Goal: Information Seeking & Learning: Learn about a topic

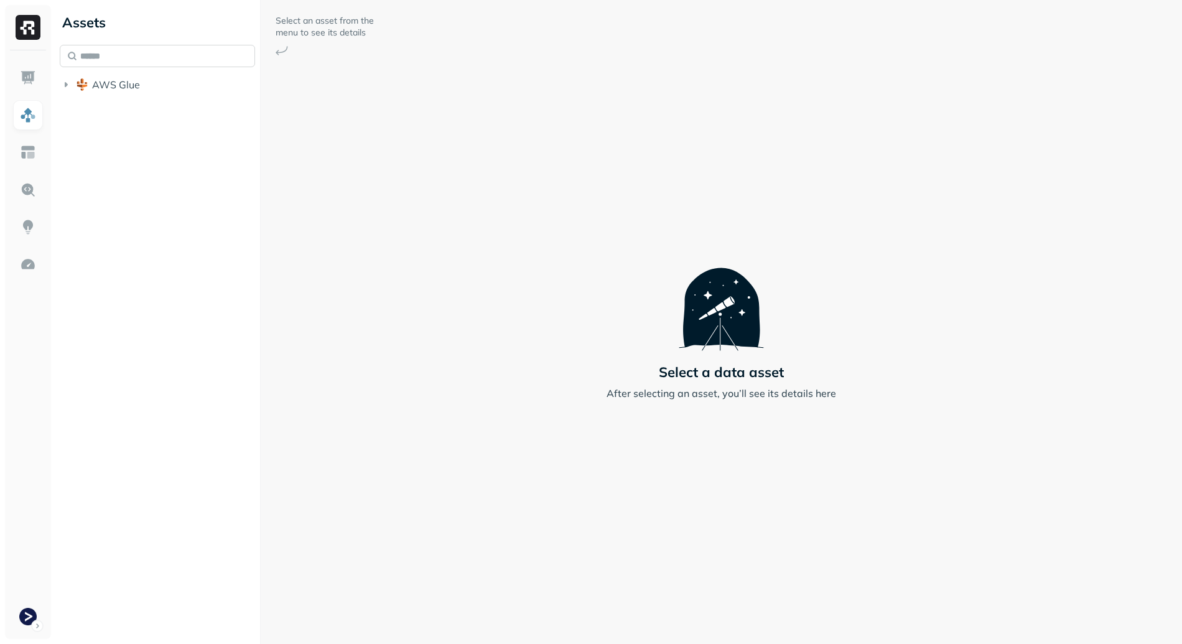
click at [151, 55] on input "text" at bounding box center [157, 56] width 195 height 22
type input "*******"
click at [145, 157] on span "drivers" at bounding box center [135, 155] width 32 height 12
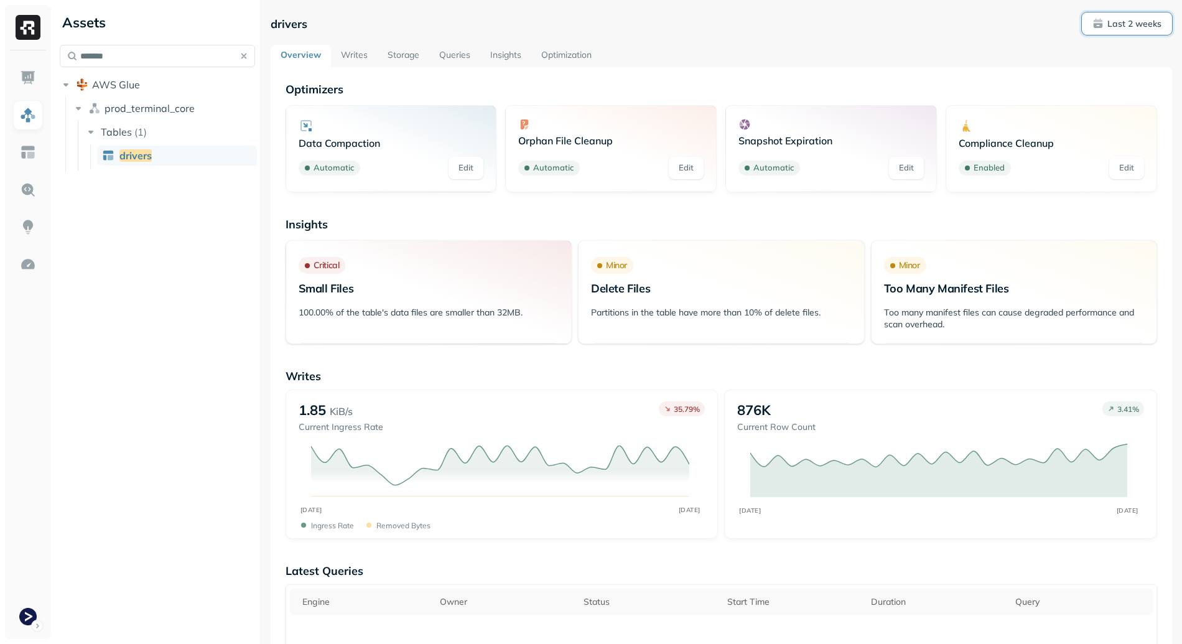
click at [1115, 26] on p "Last 2 weeks" at bounding box center [1134, 24] width 54 height 12
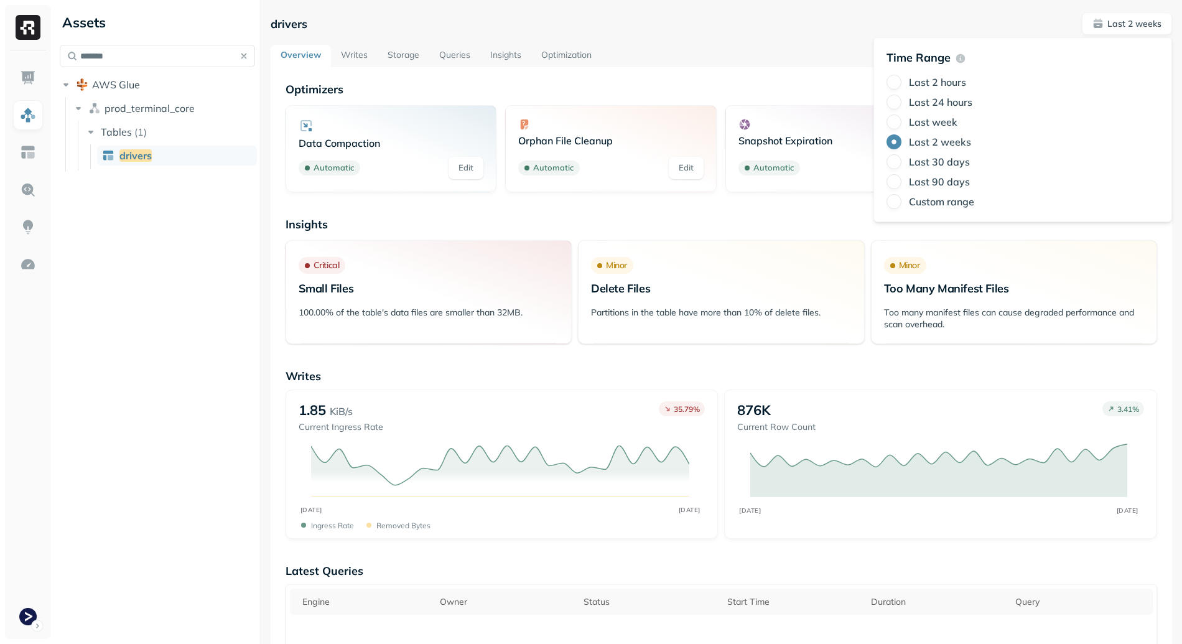
click at [924, 104] on label "Last 24 hours" at bounding box center [940, 102] width 63 height 12
click at [901, 104] on button "Last 24 hours" at bounding box center [893, 102] width 15 height 15
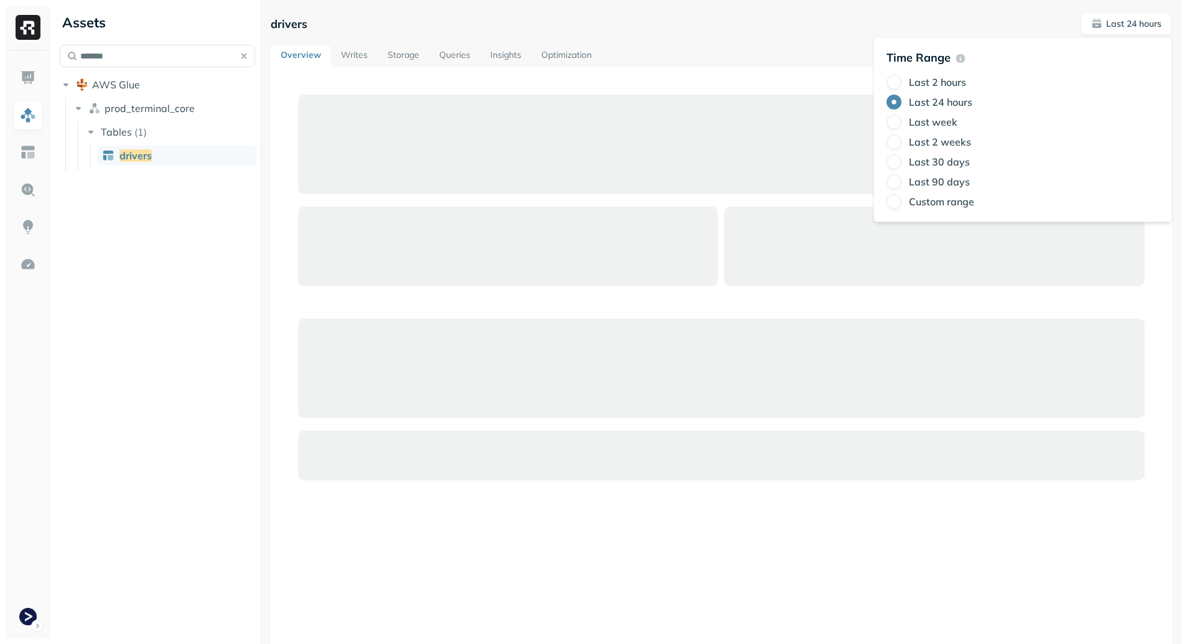
click at [628, 64] on div "Overview Writes Storage Queries Insights Optimization" at bounding box center [721, 56] width 901 height 22
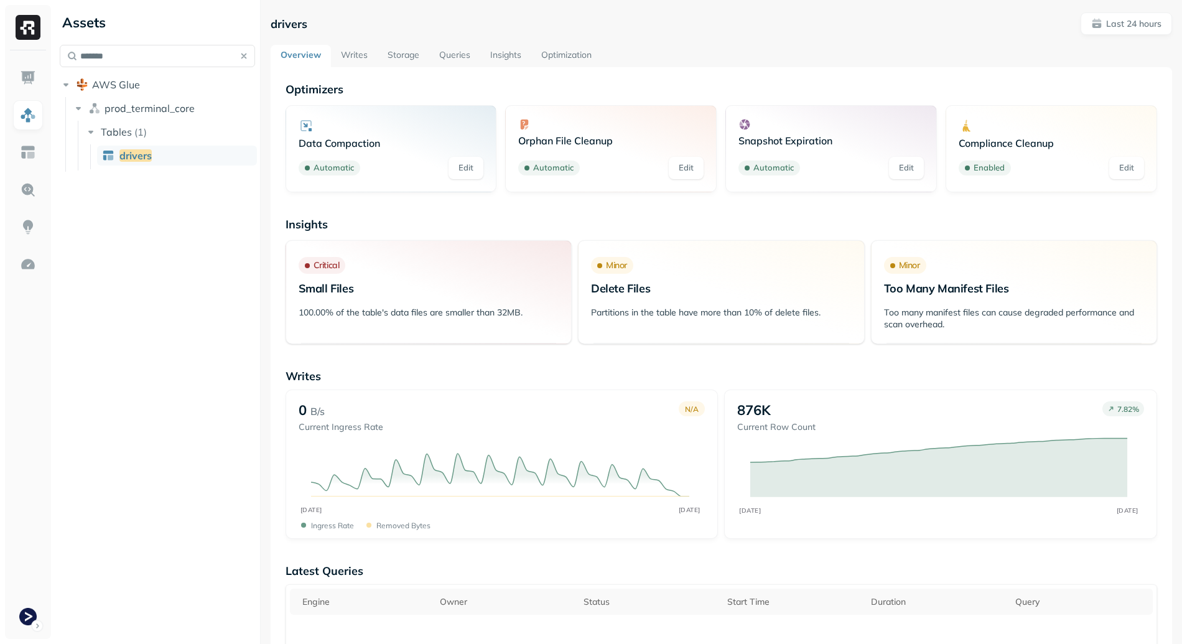
click at [399, 52] on link "Storage" at bounding box center [404, 56] width 52 height 22
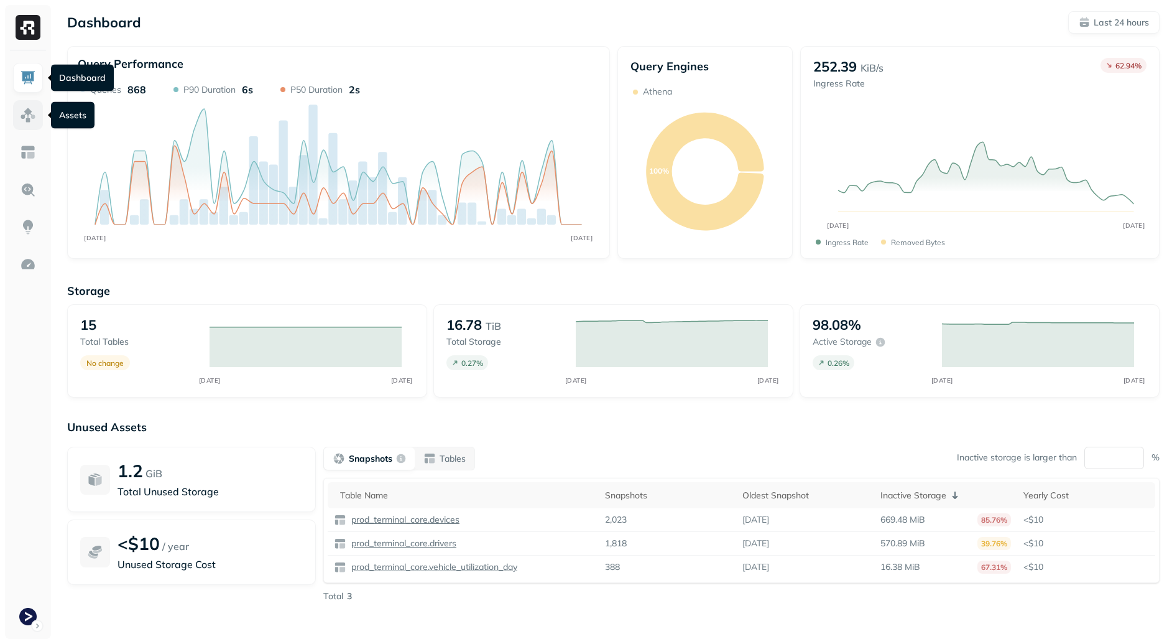
click at [19, 117] on link at bounding box center [28, 115] width 30 height 30
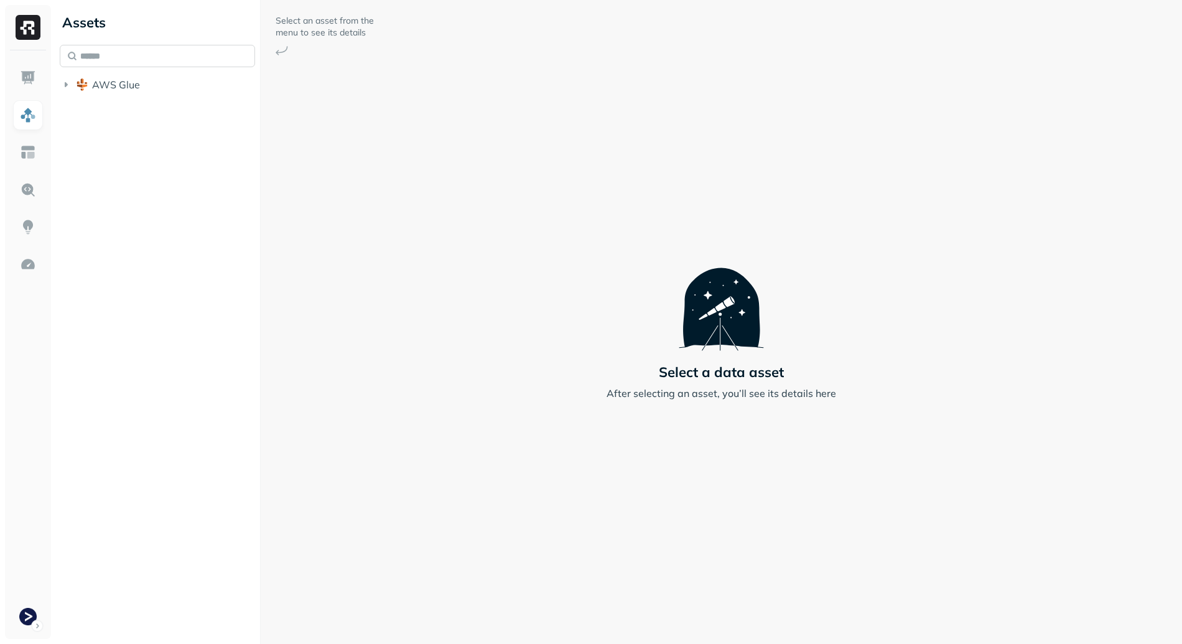
click at [154, 60] on input "text" at bounding box center [157, 56] width 195 height 22
type input "*******"
click at [200, 151] on link "drivers" at bounding box center [177, 156] width 160 height 20
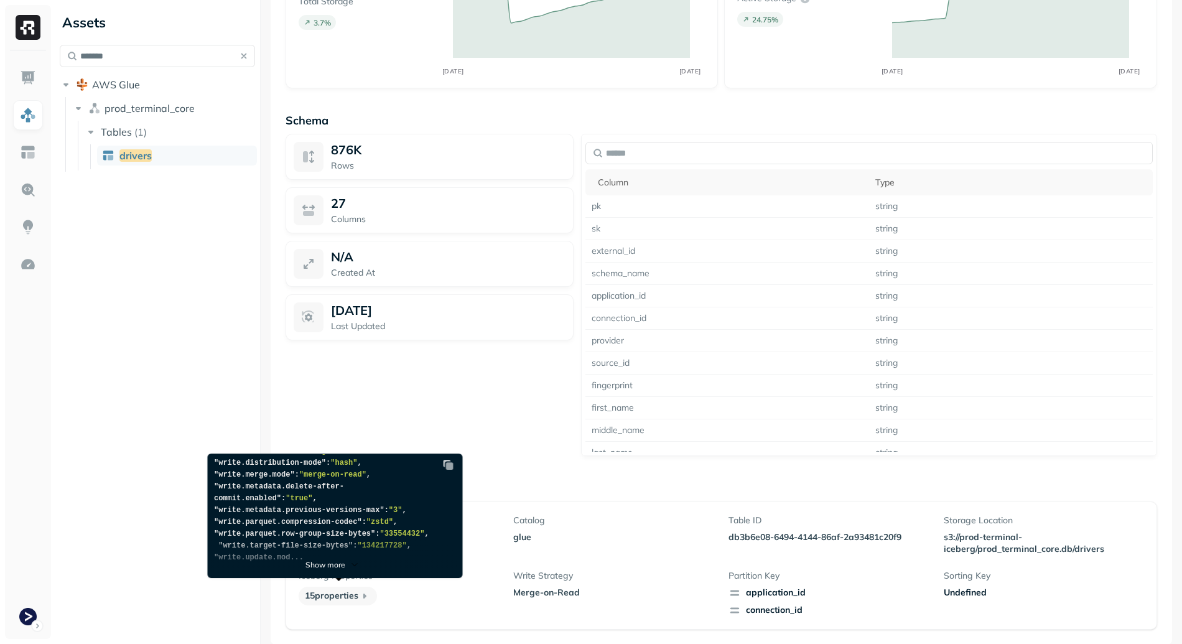
scroll to position [307, 0]
click at [323, 577] on div "Show more" at bounding box center [332, 556] width 249 height 44
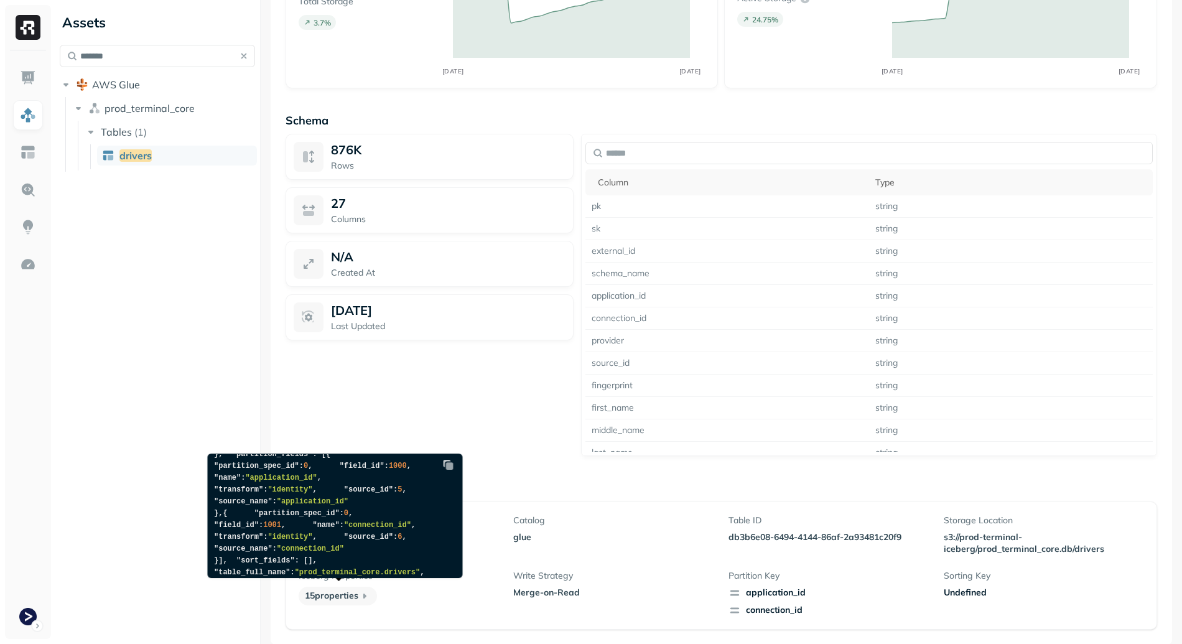
scroll to position [267, 0]
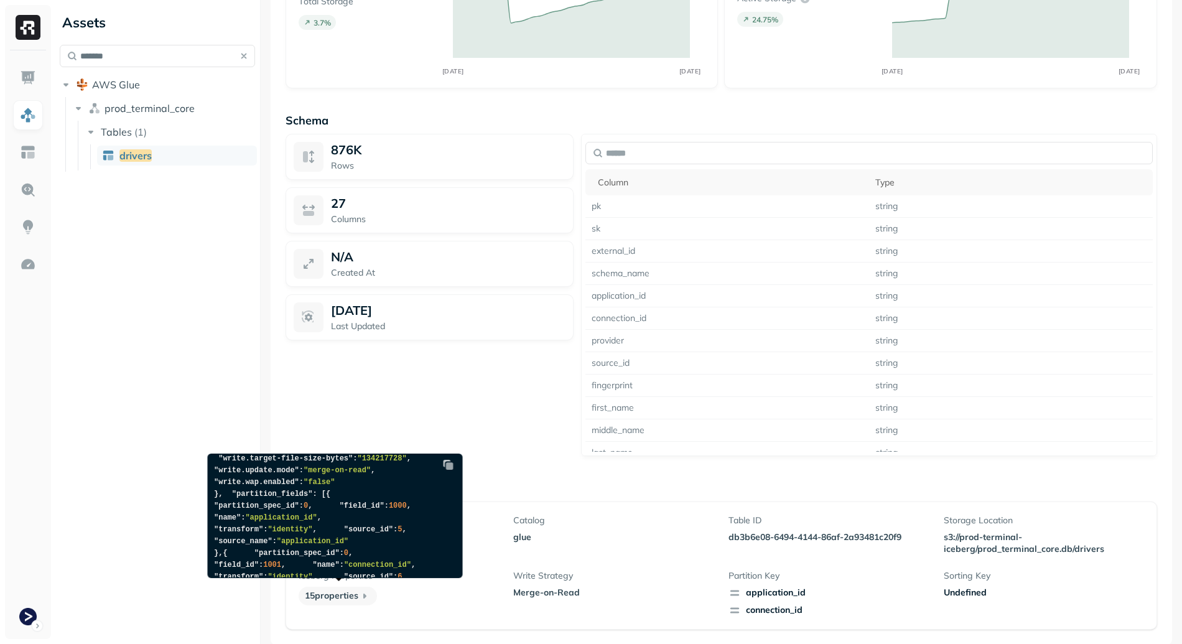
click at [243, 368] on span ""write.delete.mode"" at bounding box center [256, 363] width 85 height 9
drag, startPoint x: 243, startPoint y: 477, endPoint x: 268, endPoint y: 481, distance: 25.8
click at [243, 477] on pre "{ "format_version" : 2 , "catalog" : "glue" , "table_uuid" : "db3b6e08-6494-414…" at bounding box center [332, 576] width 249 height 779
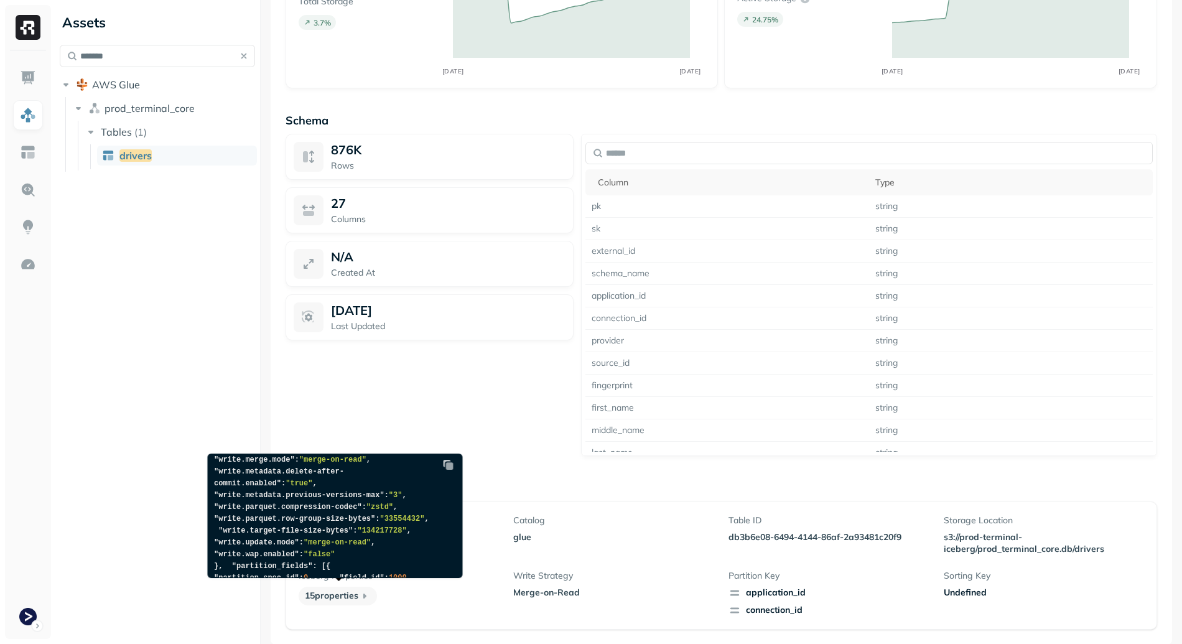
click at [244, 523] on pre "{ "format_version" : 2 , "catalog" : "glue" , "table_uuid" : "db3b6e08-6494-414…" at bounding box center [332, 648] width 249 height 779
drag, startPoint x: 244, startPoint y: 523, endPoint x: 385, endPoint y: 518, distance: 140.7
click at [385, 518] on pre "{ "format_version" : 2 , "catalog" : "glue" , "table_uuid" : "db3b6e08-6494-414…" at bounding box center [332, 648] width 249 height 779
click at [254, 429] on span ""history.expire.min-snapshots-to-keep"" at bounding box center [312, 418] width 197 height 21
drag, startPoint x: 254, startPoint y: 542, endPoint x: 387, endPoint y: 546, distance: 132.5
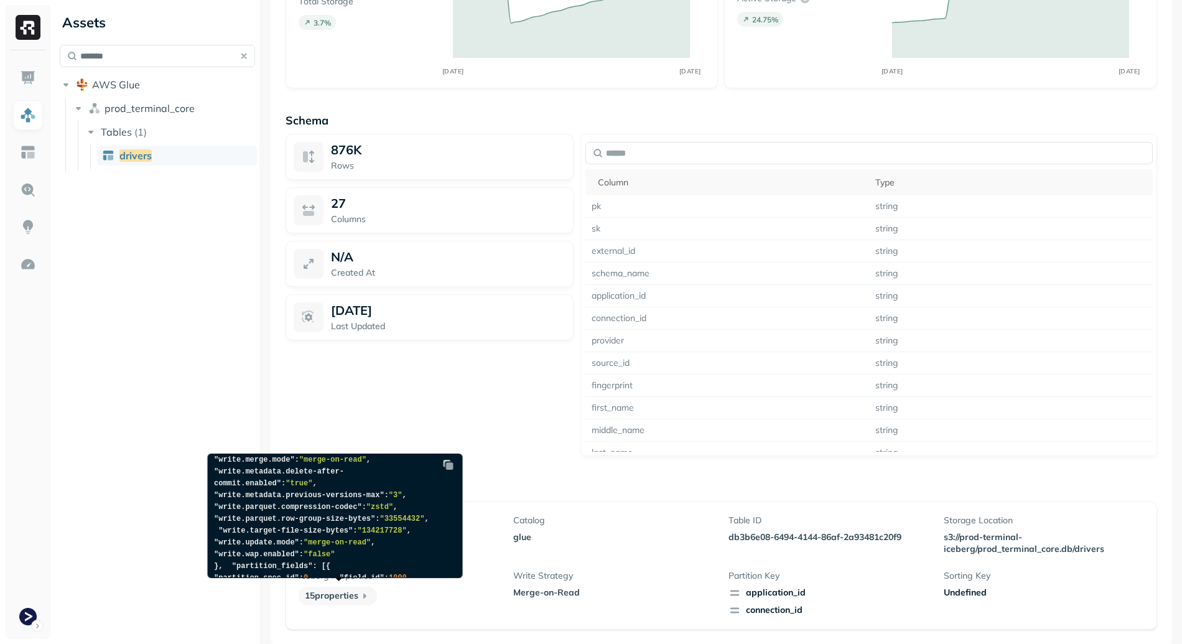
click at [386, 429] on span ""history.expire.min-snapshots-to-keep"" at bounding box center [312, 418] width 197 height 21
click at [387, 429] on span ""history.expire.min-snapshots-to-keep"" at bounding box center [312, 418] width 197 height 21
click at [386, 417] on span ""history.expire.max-snapshot-age-ms"" at bounding box center [321, 406] width 215 height 21
click at [249, 523] on pre "{ "format_version" : 2 , "catalog" : "glue" , "table_uuid" : "db3b6e08-6494-414…" at bounding box center [332, 648] width 249 height 779
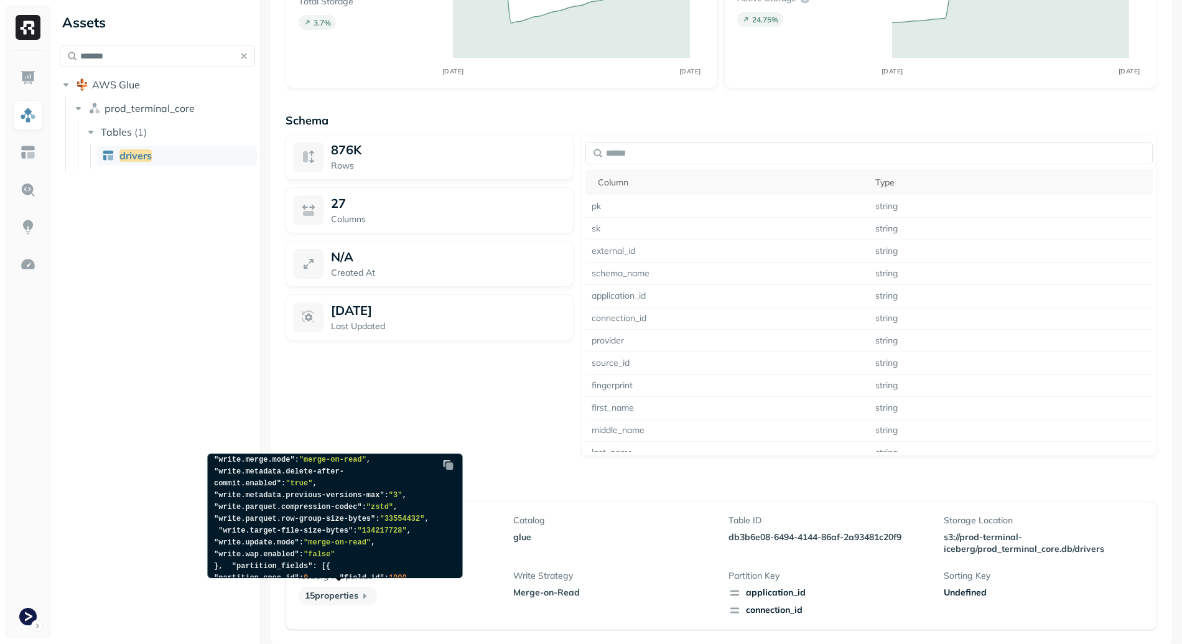
click at [256, 417] on span ""history.expire.max-snapshot-age-ms"" at bounding box center [321, 406] width 215 height 21
click at [244, 417] on span ""history.expire.max-snapshot-age-ms"" at bounding box center [321, 406] width 215 height 21
drag, startPoint x: 244, startPoint y: 520, endPoint x: 369, endPoint y: 514, distance: 125.1
click at [369, 417] on span ""history.expire.max-snapshot-age-ms"" at bounding box center [321, 406] width 215 height 21
drag, startPoint x: 384, startPoint y: 516, endPoint x: 369, endPoint y: 520, distance: 15.0
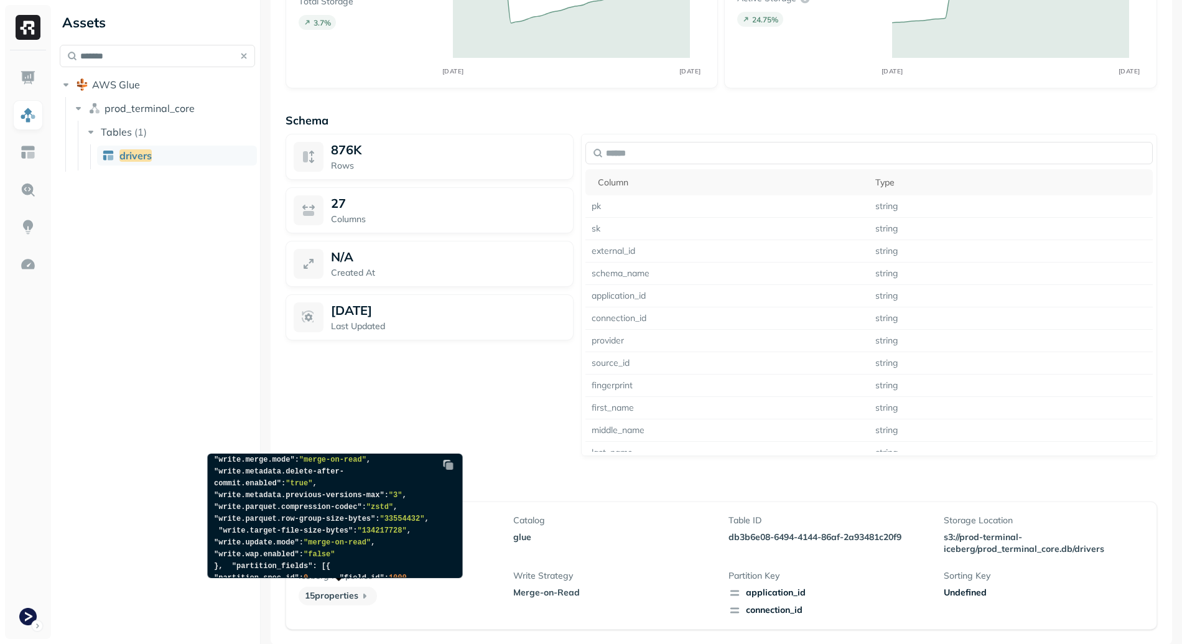
click at [384, 417] on span ""history.expire.max-snapshot-age-ms"" at bounding box center [321, 406] width 215 height 21
click at [256, 417] on span ""history.expire.max-snapshot-age-ms"" at bounding box center [321, 406] width 215 height 21
drag, startPoint x: 256, startPoint y: 518, endPoint x: 384, endPoint y: 520, distance: 128.8
click at [384, 417] on span ""history.expire.max-snapshot-age-ms"" at bounding box center [321, 406] width 215 height 21
click at [245, 547] on pre "{ "format_version" : 2 , "catalog" : "glue" , "table_uuid" : "db3b6e08-6494-414…" at bounding box center [332, 648] width 249 height 779
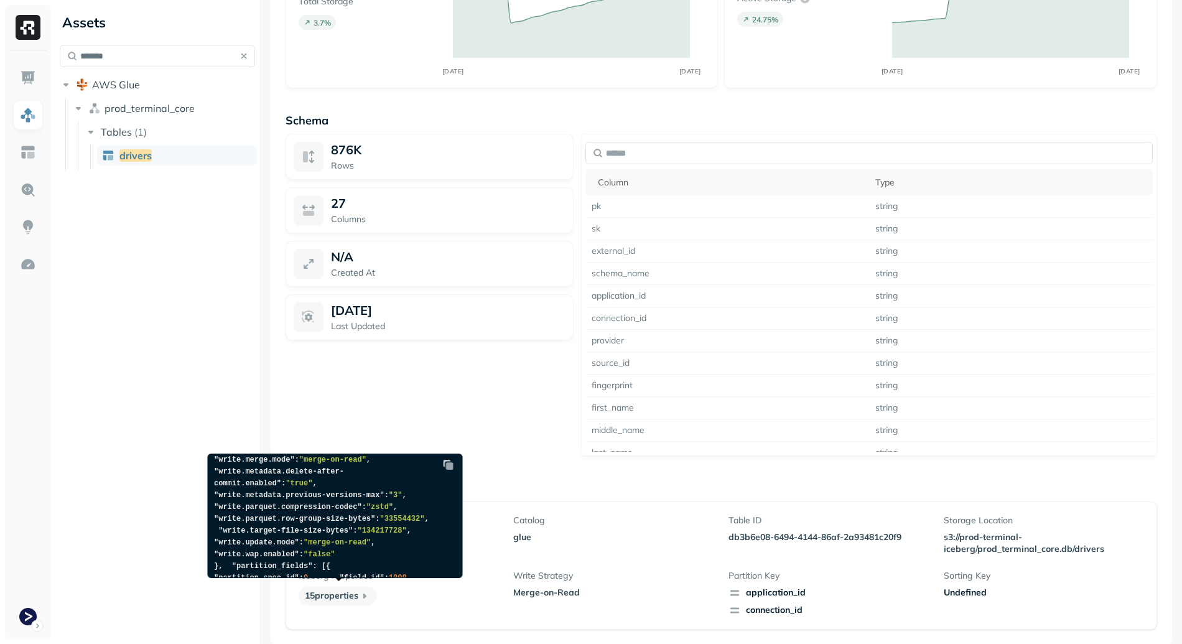
click at [245, 547] on pre "{ "format_version" : 2 , "catalog" : "glue" , "table_uuid" : "db3b6e08-6494-414…" at bounding box center [332, 648] width 249 height 779
click at [252, 429] on span ""history.expire.min-snapshots-to-keep"" at bounding box center [312, 418] width 197 height 21
click at [249, 429] on span ""history.expire.min-snapshots-to-keep"" at bounding box center [312, 418] width 197 height 21
drag, startPoint x: 249, startPoint y: 544, endPoint x: 388, endPoint y: 543, distance: 139.3
click at [388, 429] on span ""history.expire.min-snapshots-to-keep"" at bounding box center [312, 418] width 197 height 21
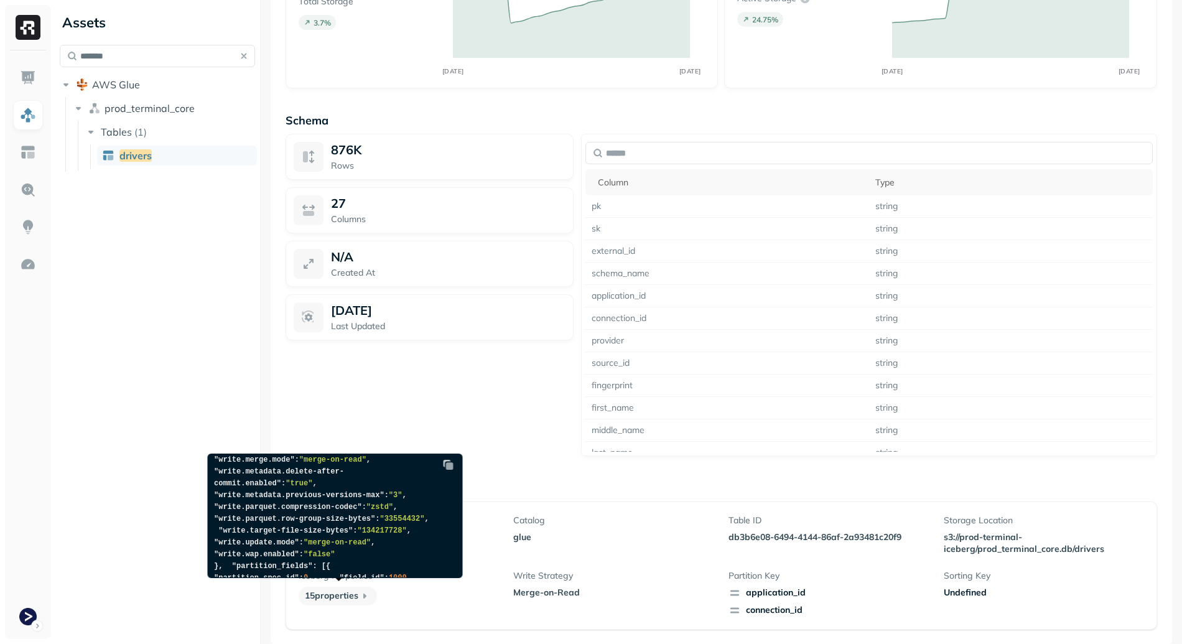
click at [388, 429] on span ""history.expire.min-snapshots-to-keep"" at bounding box center [312, 418] width 197 height 21
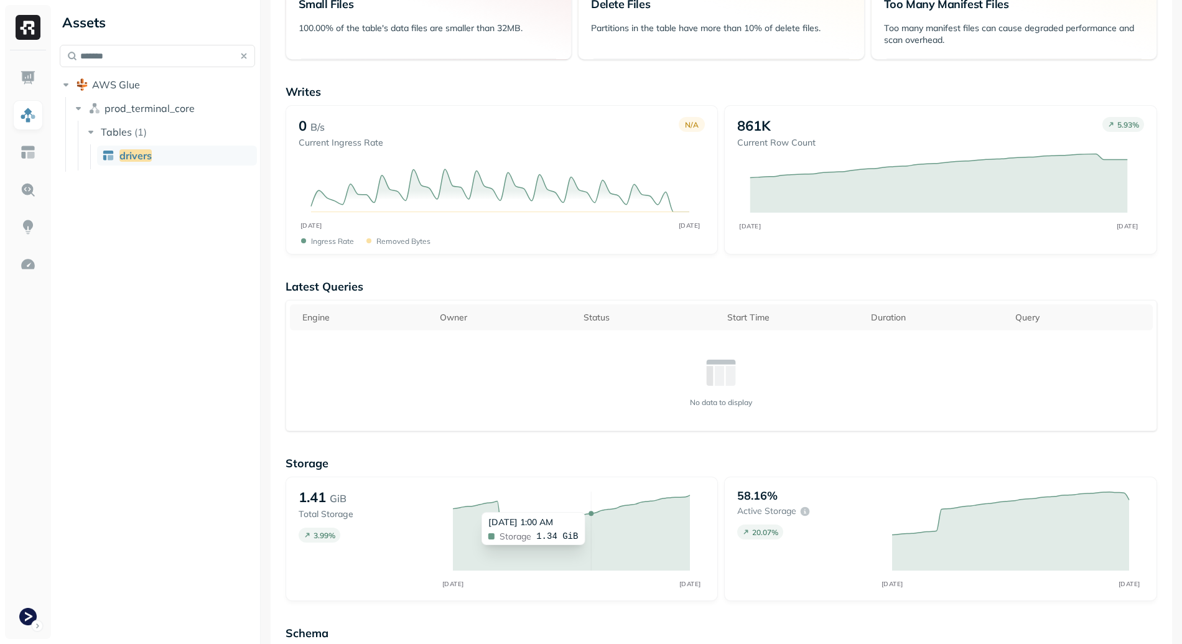
scroll to position [239, 0]
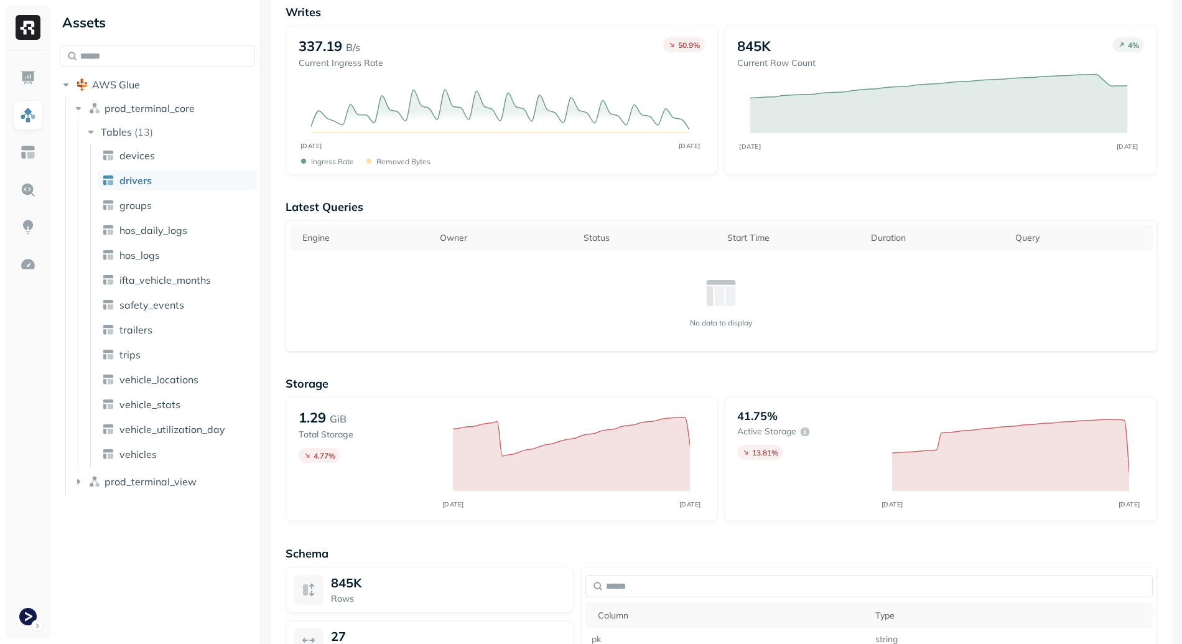
scroll to position [19, 0]
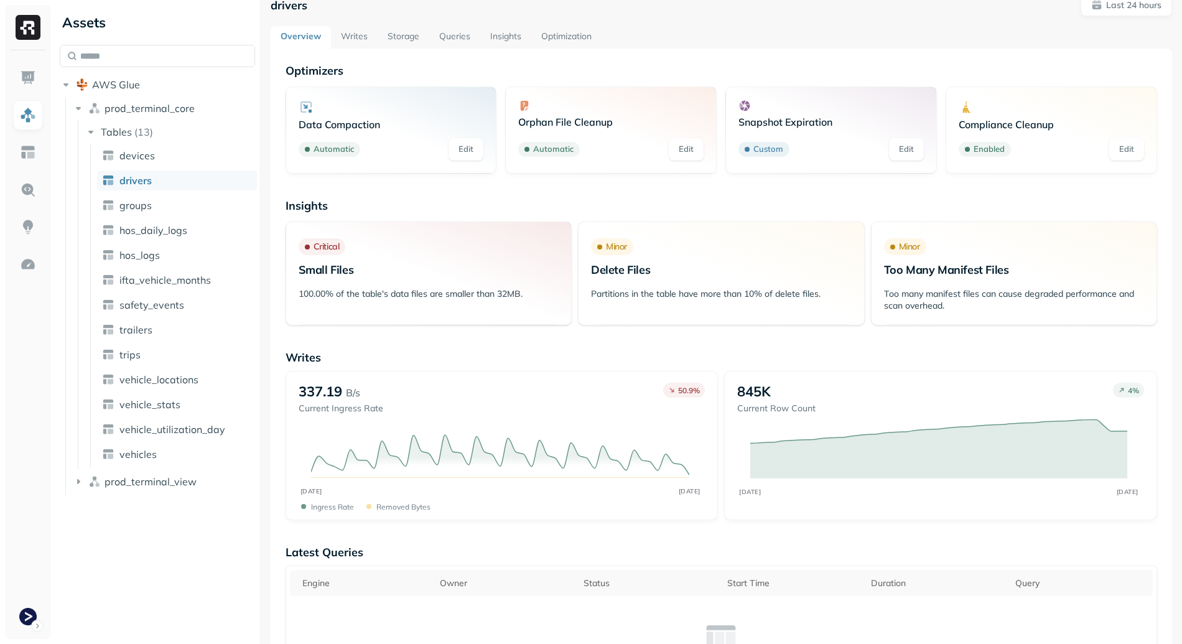
click at [405, 33] on link "Storage" at bounding box center [404, 37] width 52 height 22
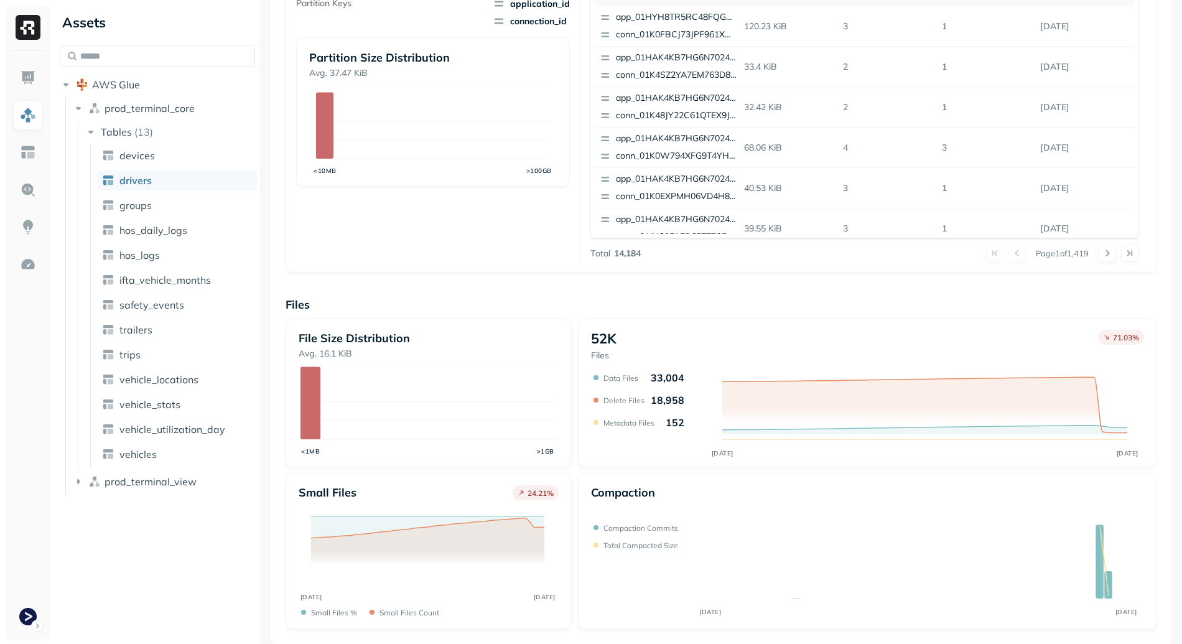
scroll to position [26, 0]
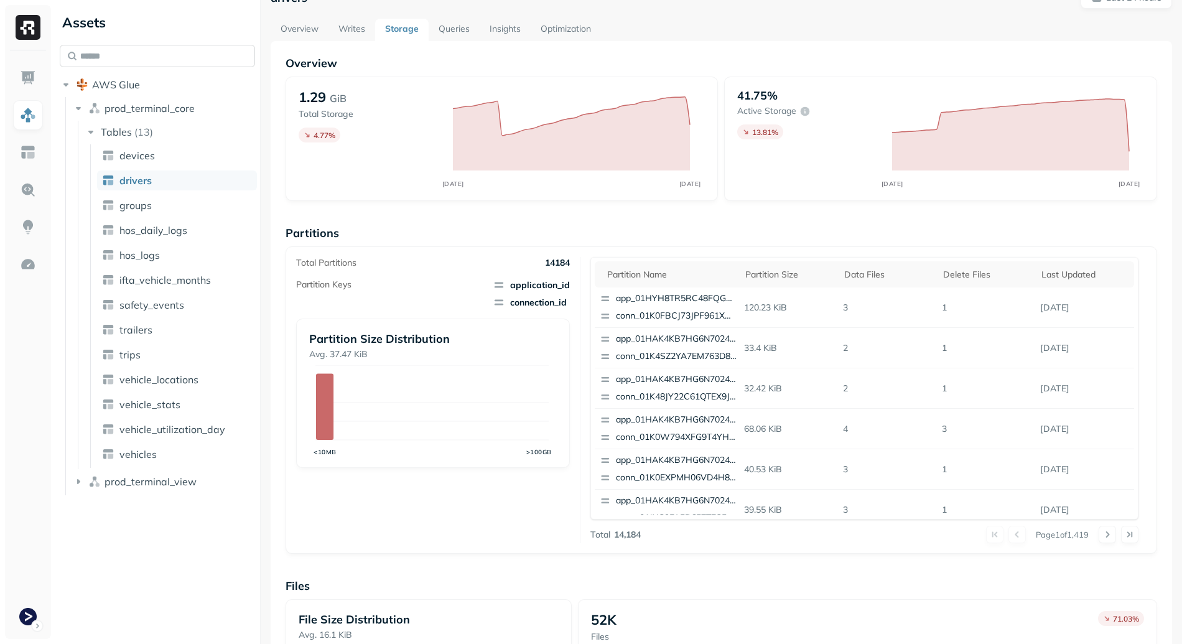
click at [144, 50] on input "text" at bounding box center [157, 56] width 195 height 22
click at [172, 384] on span "vehicle_locations" at bounding box center [158, 379] width 79 height 12
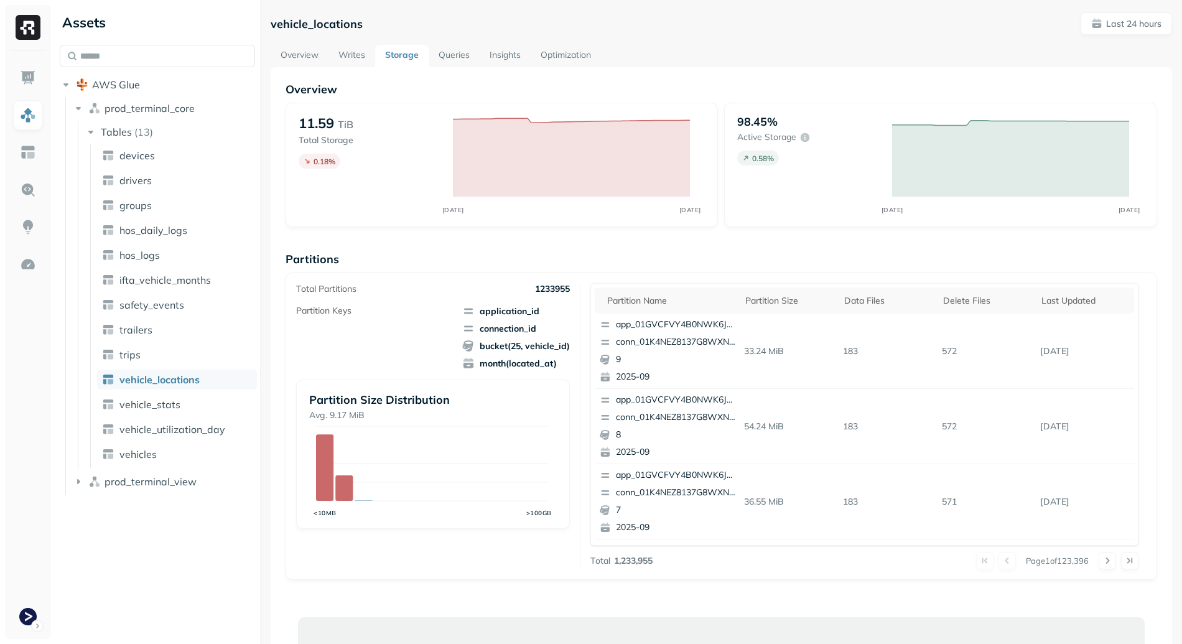
click at [310, 46] on link "Overview" at bounding box center [300, 56] width 58 height 22
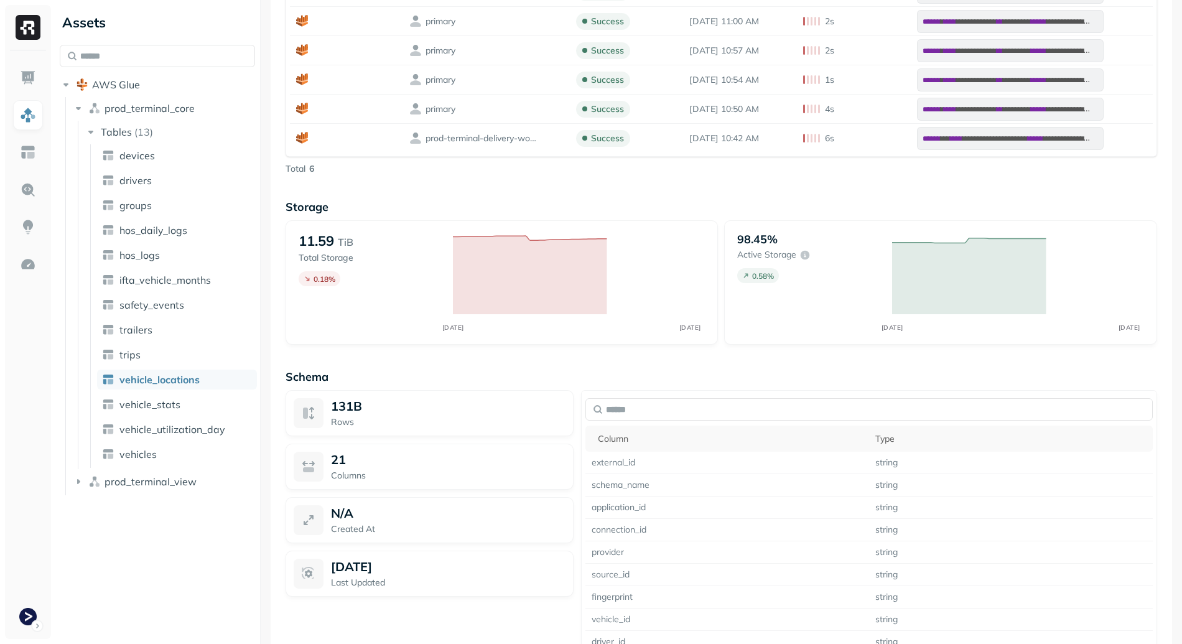
scroll to position [916, 0]
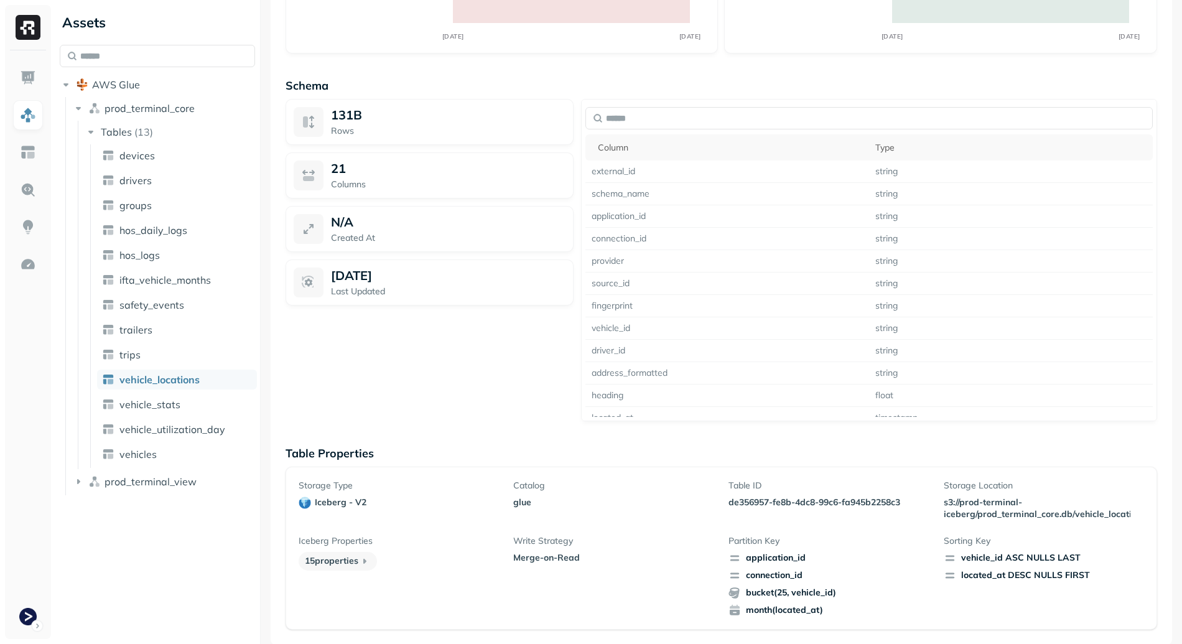
click at [733, 498] on p "de356957-fe8b-4dc8-99c6-fa945b2258c3" at bounding box center [828, 502] width 200 height 12
drag, startPoint x: 733, startPoint y: 498, endPoint x: 846, endPoint y: 496, distance: 113.8
click at [846, 496] on p "de356957-fe8b-4dc8-99c6-fa945b2258c3" at bounding box center [828, 502] width 200 height 12
copy p "de356957-fe8b-4dc8-99c6-fa945b2258c3"
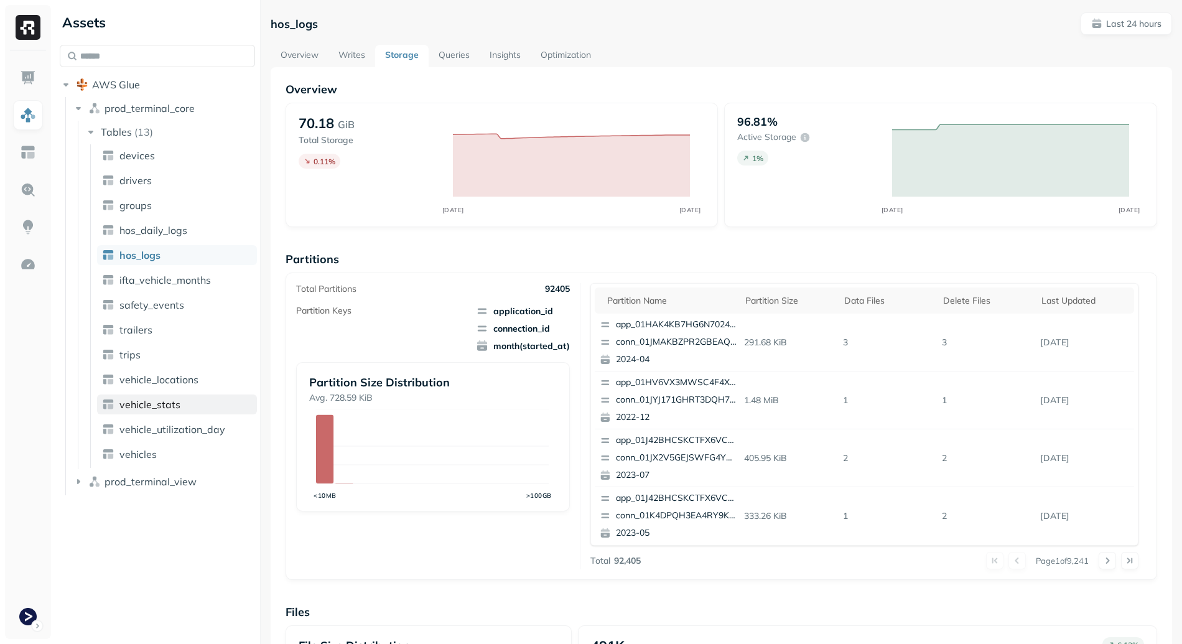
click at [163, 403] on span "vehicle_stats" at bounding box center [149, 404] width 61 height 12
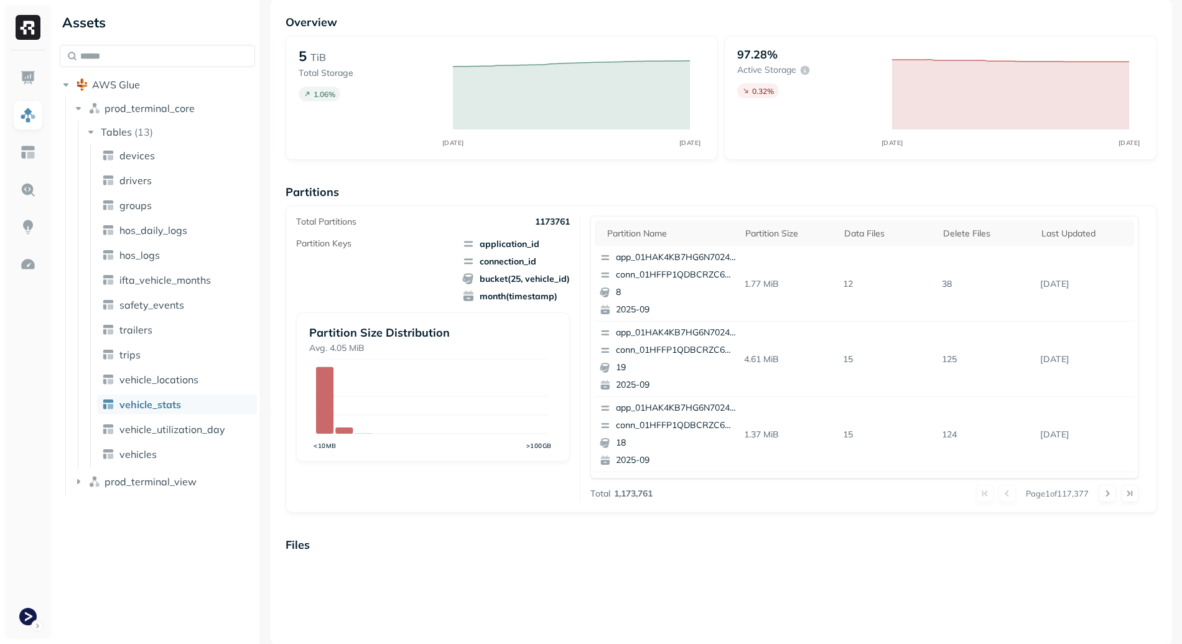
scroll to position [67, 0]
click at [181, 249] on link "hos_logs" at bounding box center [177, 255] width 160 height 20
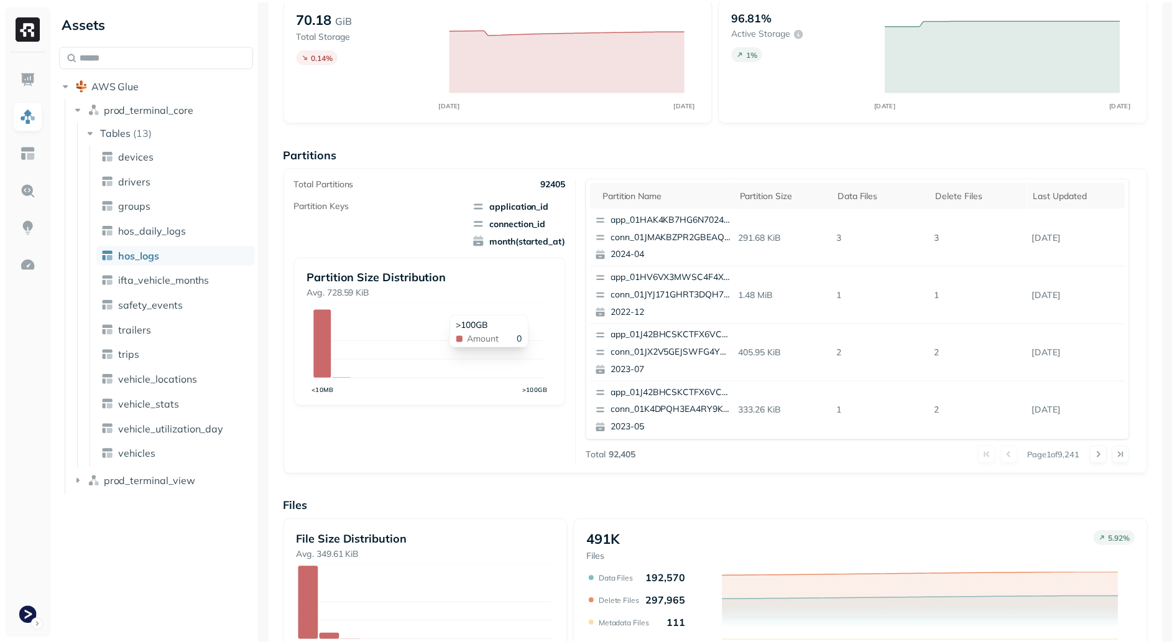
scroll to position [113, 0]
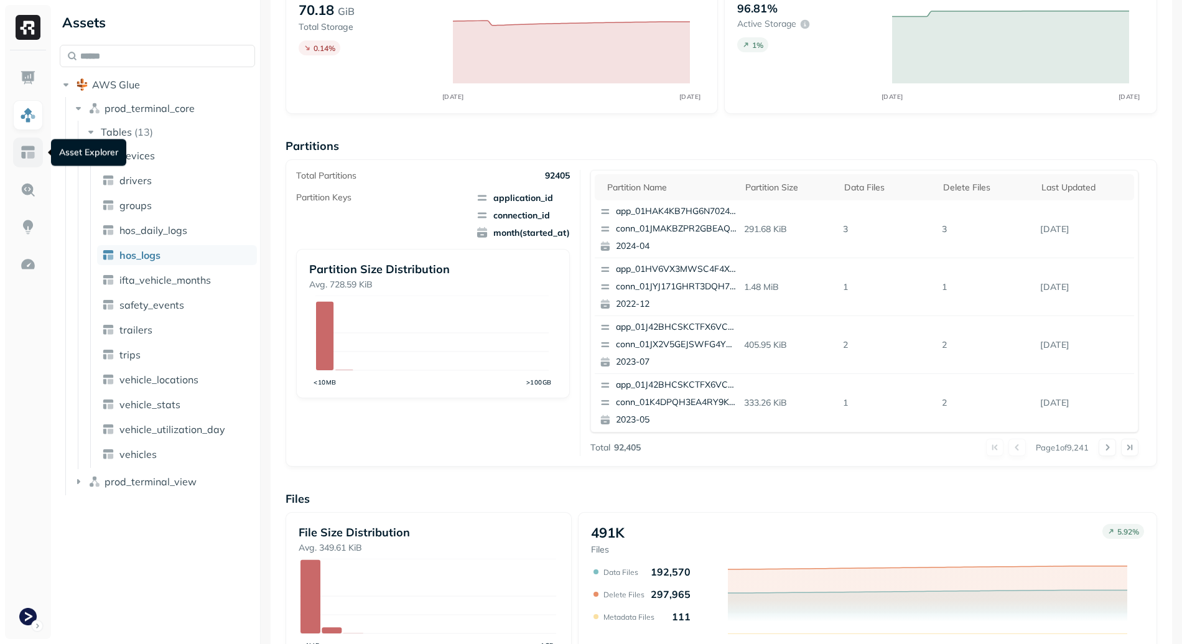
click at [24, 149] on img at bounding box center [28, 152] width 16 height 16
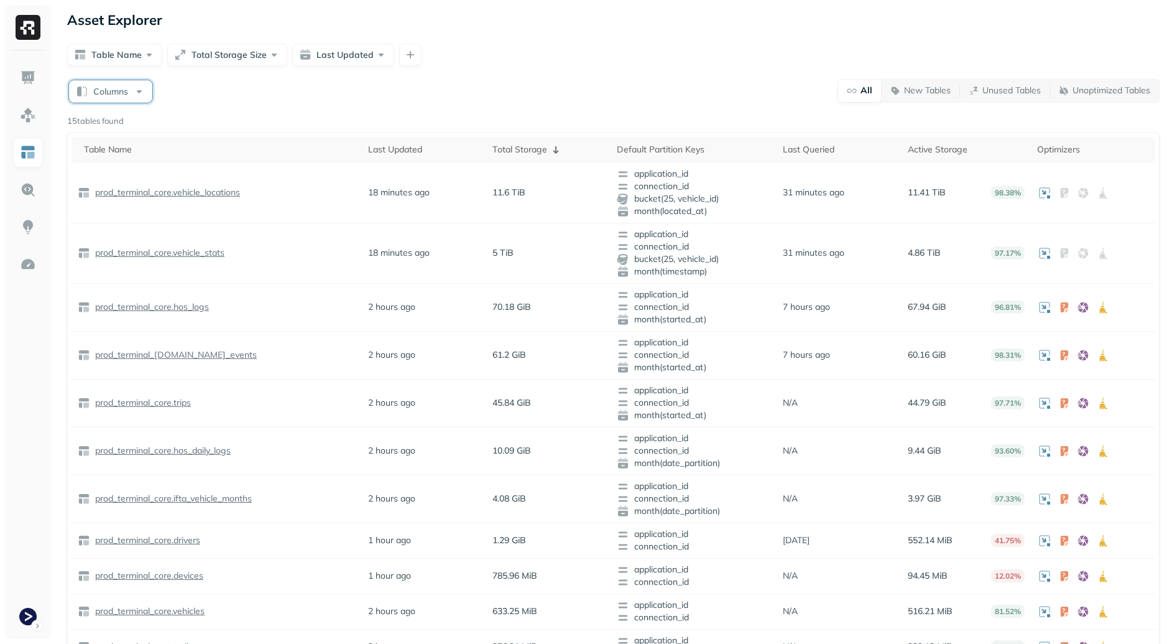
click at [87, 92] on button "Columns" at bounding box center [110, 91] width 83 height 22
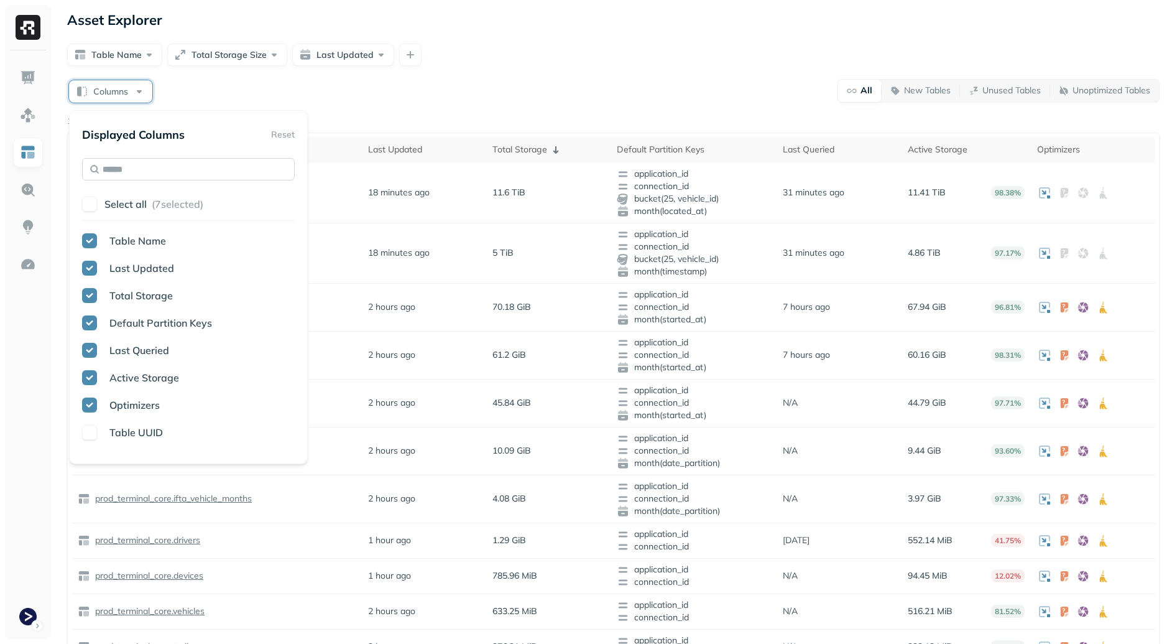
click at [119, 162] on input "text" at bounding box center [188, 169] width 213 height 22
click at [629, 110] on div "Columns All New Tables Unused Tables Unoptimized Tables 15 tables found Table N…" at bounding box center [613, 469] width 1093 height 782
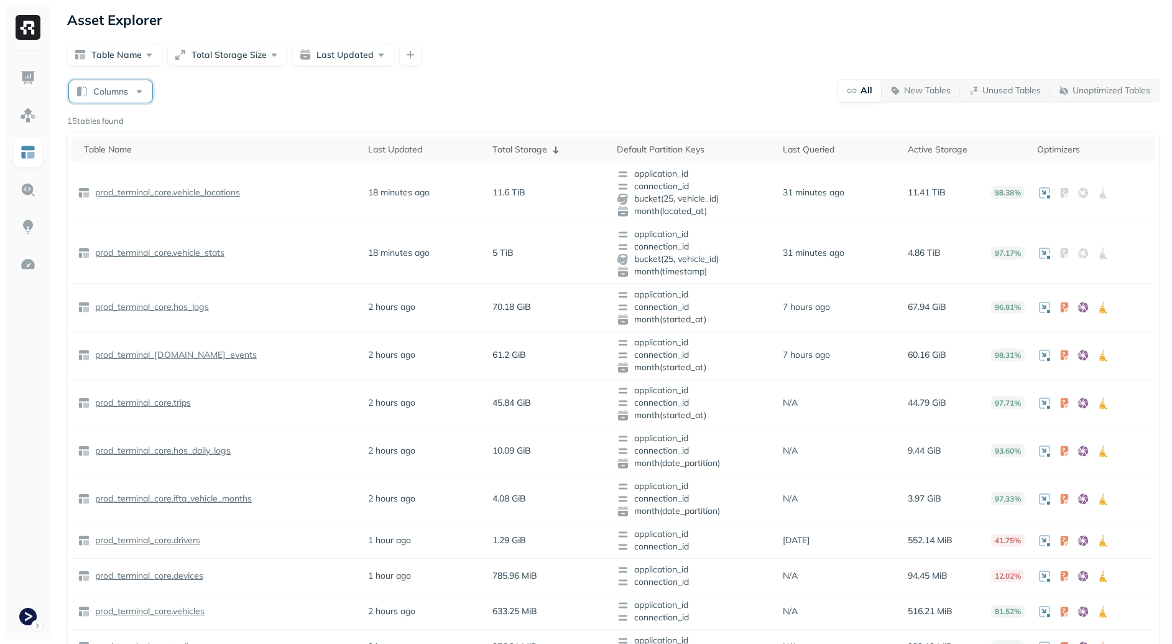
click at [108, 91] on button "Columns" at bounding box center [110, 91] width 83 height 22
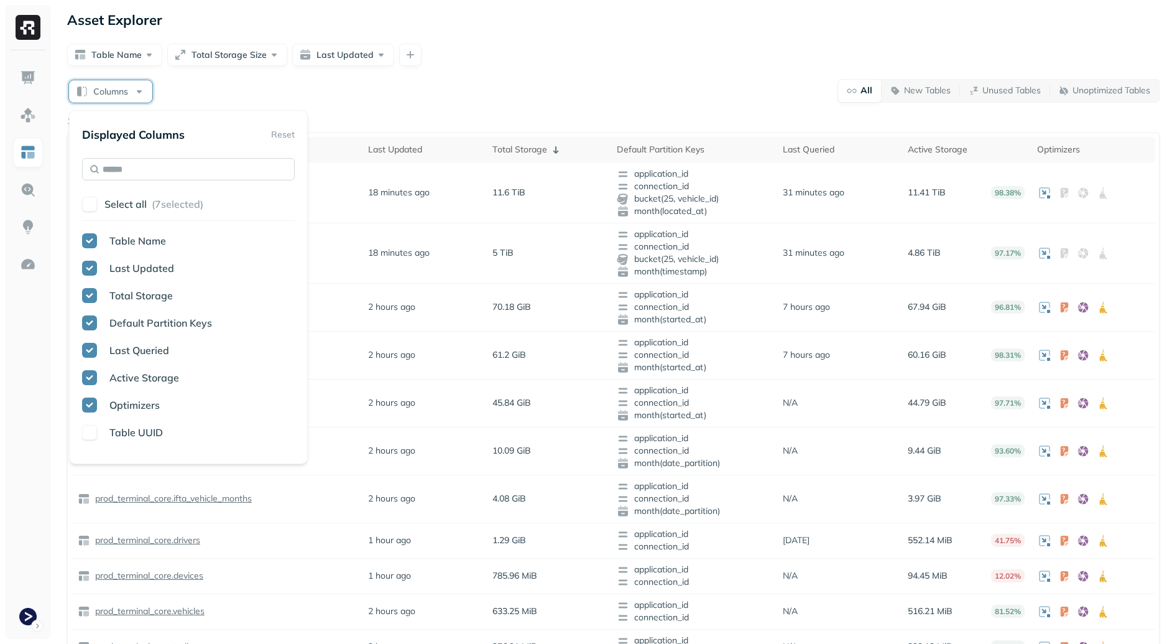
click at [119, 167] on input "text" at bounding box center [188, 169] width 213 height 22
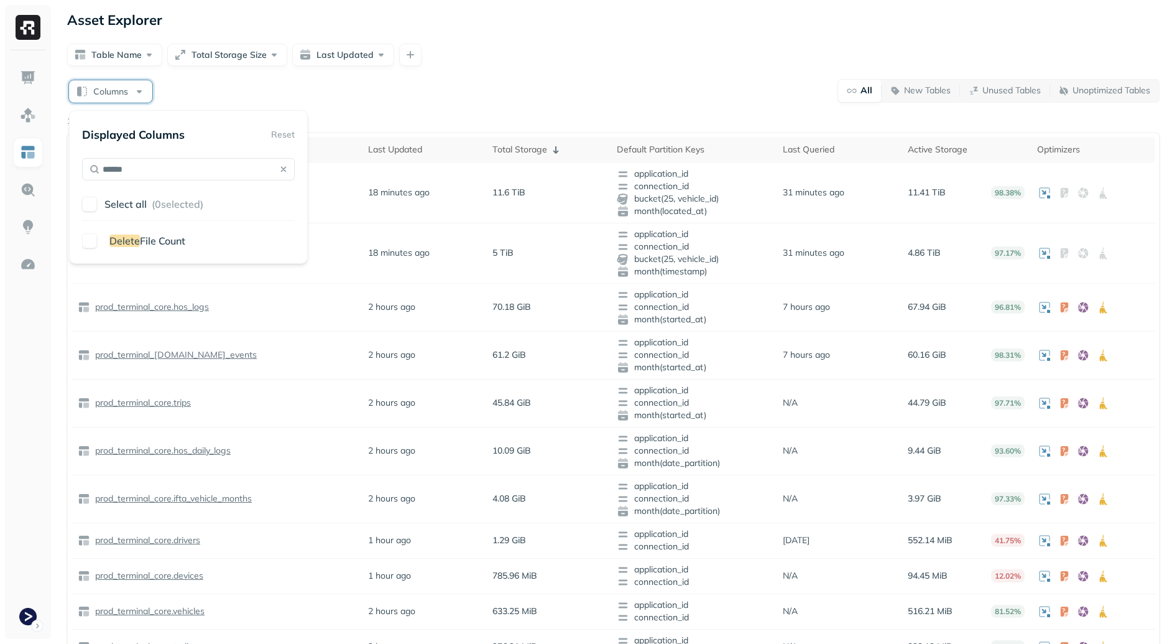
click at [117, 244] on span "Delete" at bounding box center [124, 240] width 30 height 12
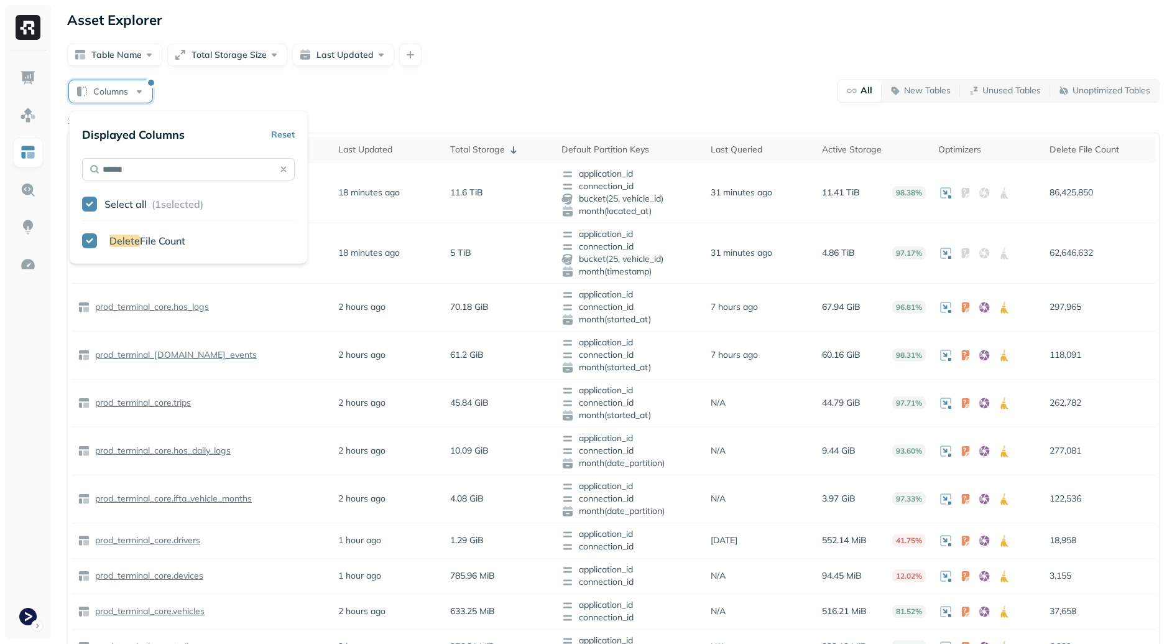
click at [162, 170] on input "******" at bounding box center [188, 169] width 213 height 22
type input "********"
click at [111, 269] on span "Partitio" at bounding box center [126, 268] width 34 height 12
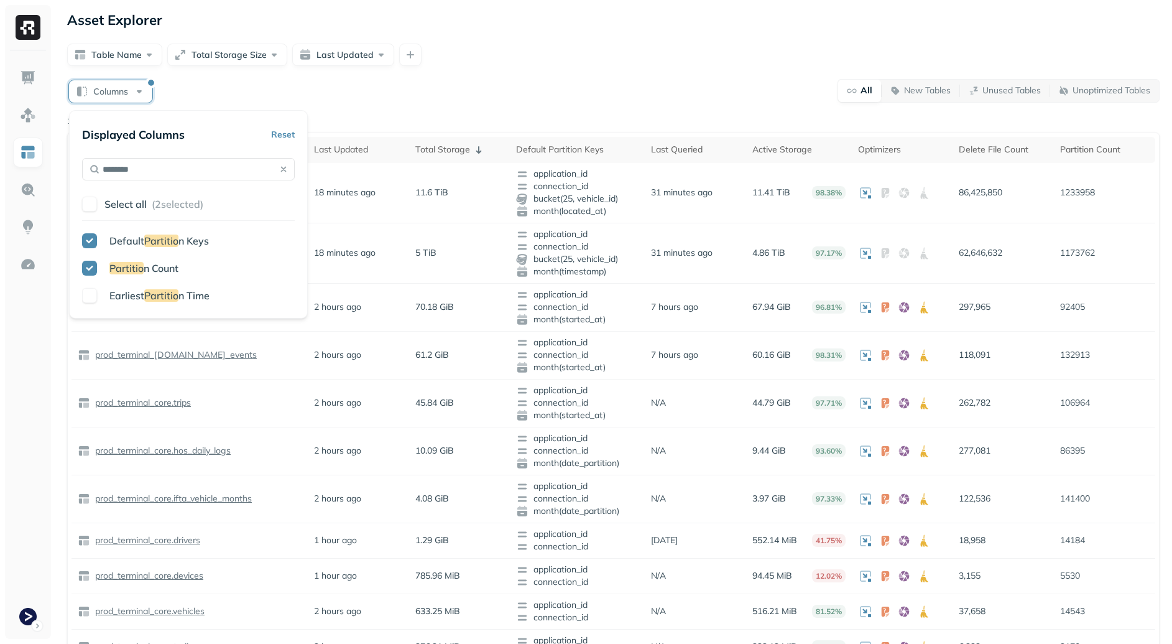
click at [406, 112] on div "Columns All New Tables Unused Tables Unoptimized Tables 15 tables found Table N…" at bounding box center [613, 469] width 1093 height 782
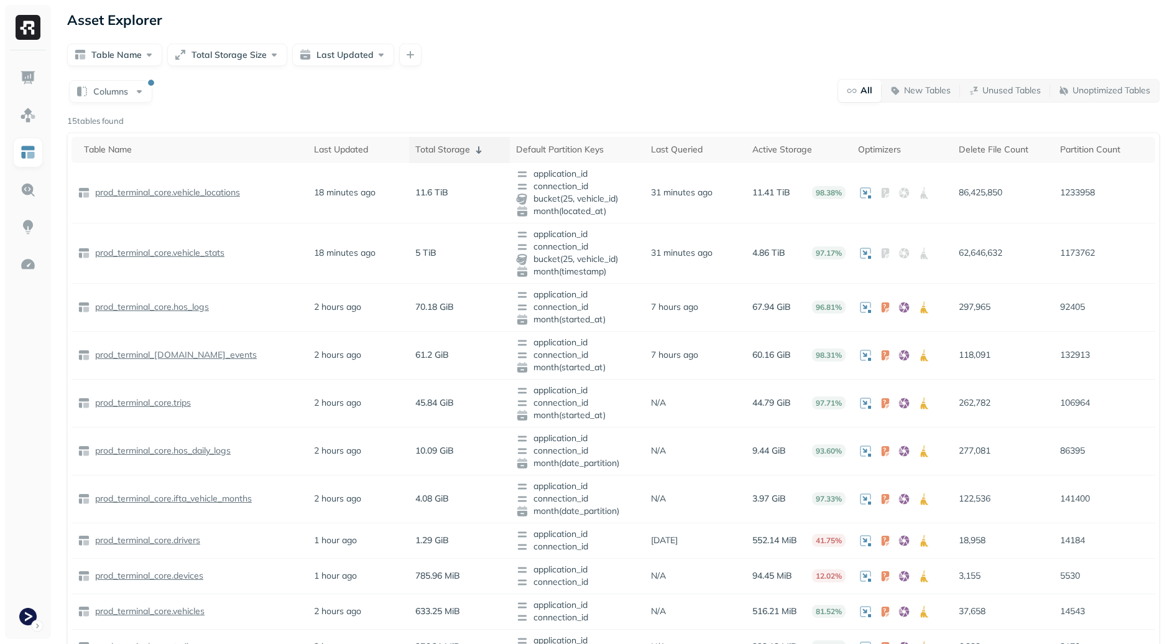
click at [473, 154] on icon at bounding box center [478, 149] width 15 height 15
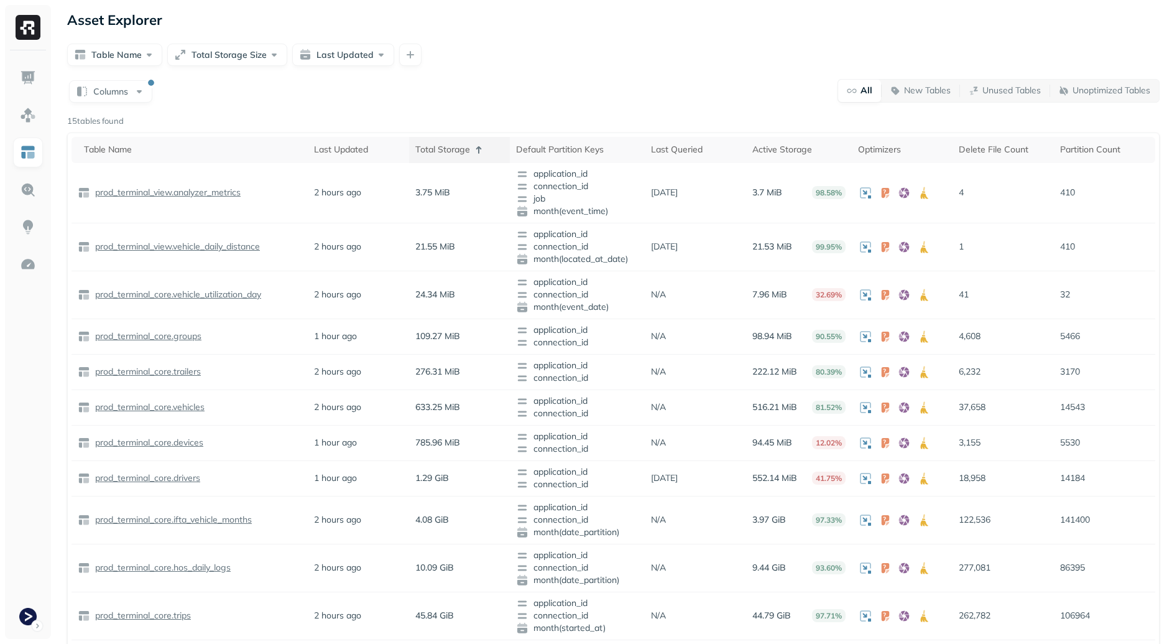
click at [474, 155] on icon at bounding box center [478, 149] width 15 height 15
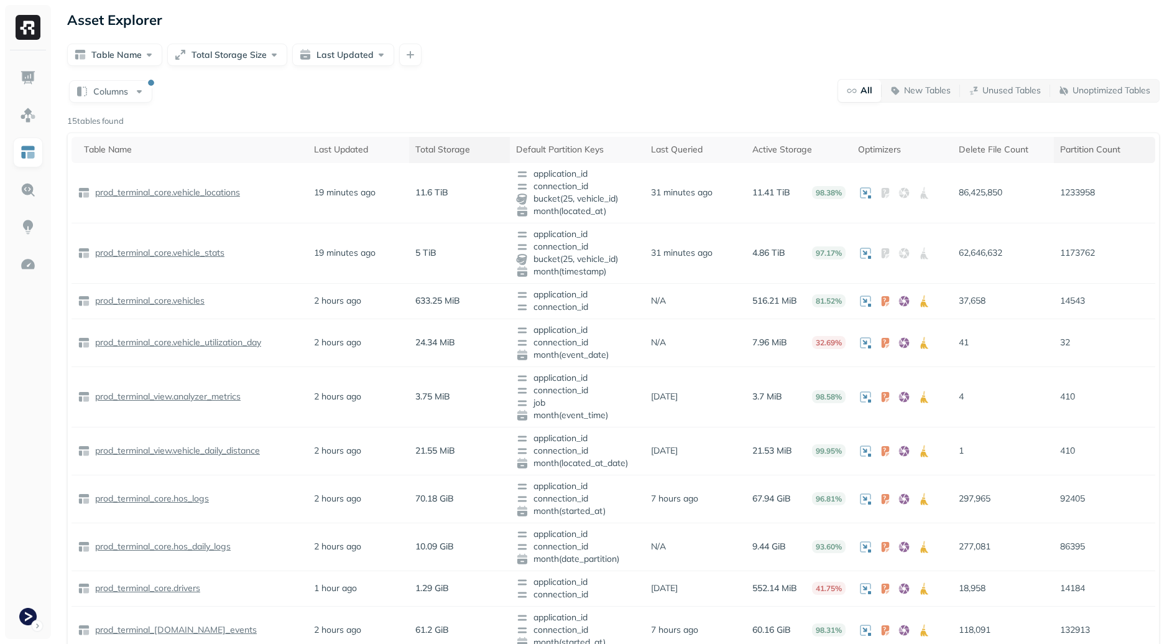
click at [1120, 155] on div "Partition Count" at bounding box center [1104, 150] width 89 height 12
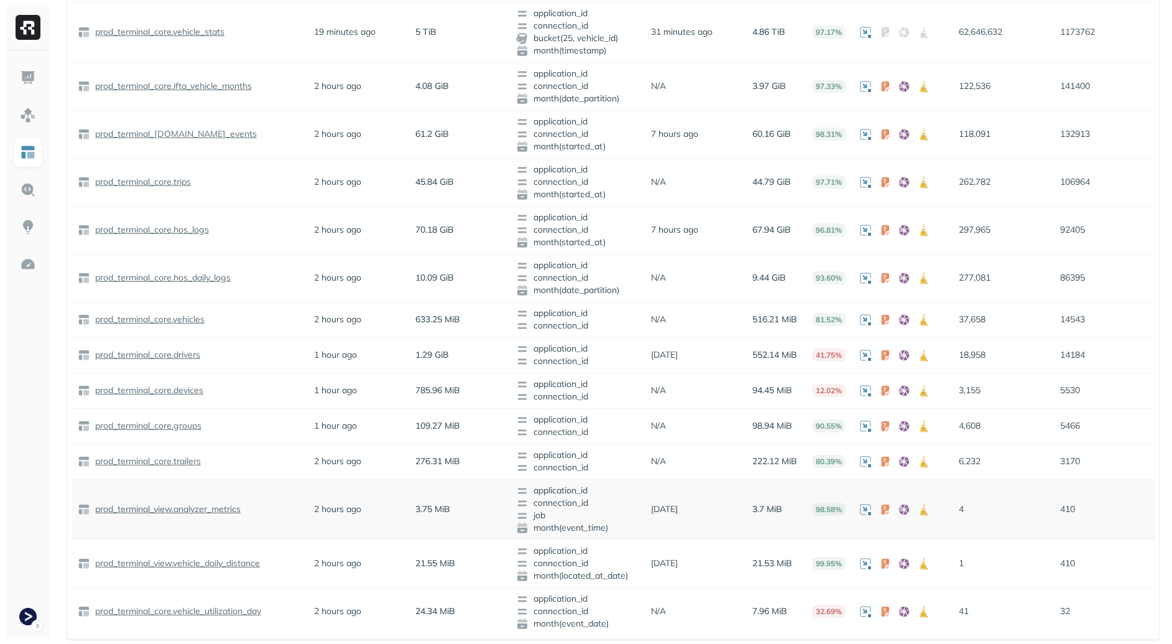
scroll to position [227, 0]
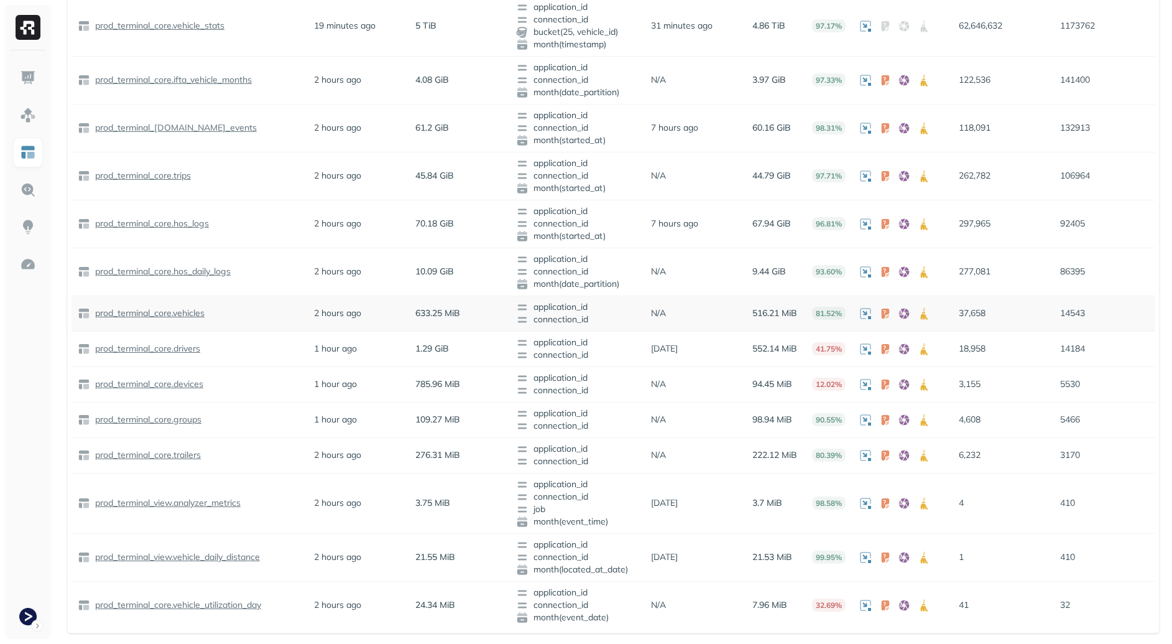
click at [1080, 313] on p "14543" at bounding box center [1104, 313] width 89 height 12
click at [1078, 346] on p "14184" at bounding box center [1104, 349] width 89 height 12
click at [1075, 316] on p "14543" at bounding box center [1104, 313] width 89 height 12
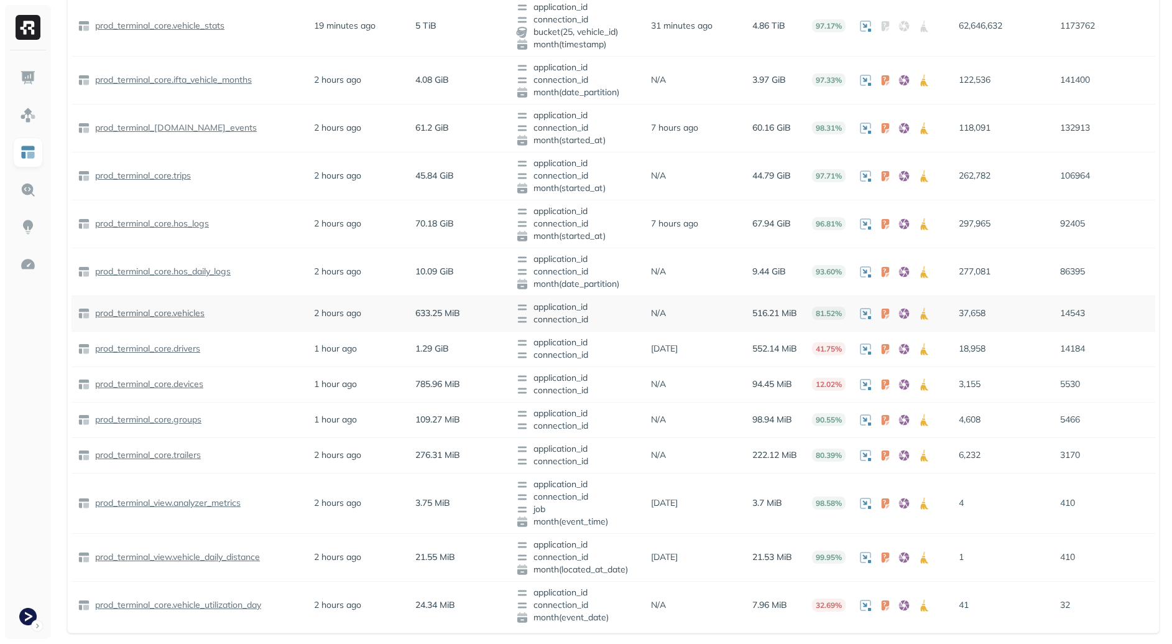
click at [179, 317] on p "prod_terminal_core.vehicles" at bounding box center [149, 313] width 112 height 12
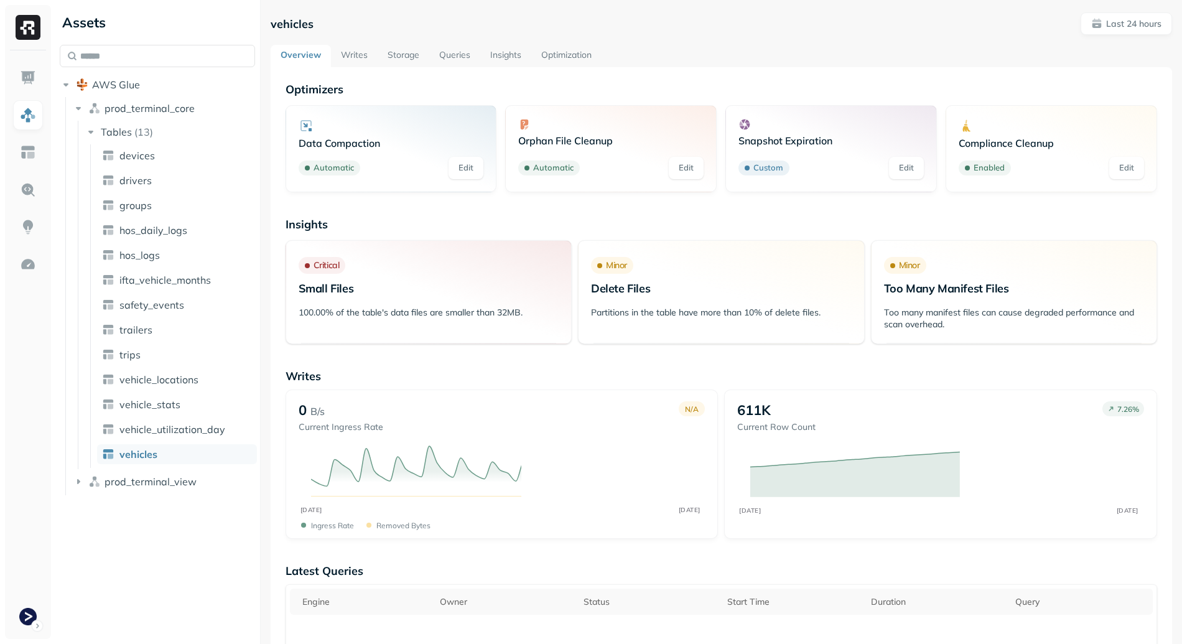
click at [431, 53] on link "Queries" at bounding box center [454, 56] width 51 height 22
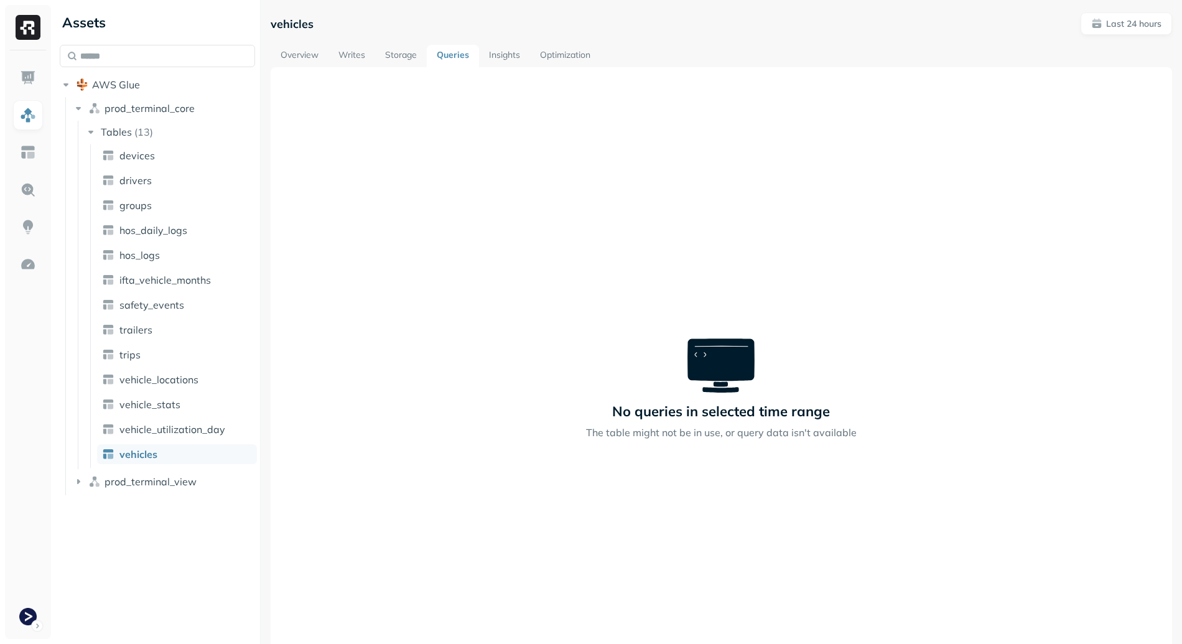
click at [427, 52] on link "Queries" at bounding box center [453, 56] width 52 height 22
click at [409, 52] on link "Storage" at bounding box center [401, 56] width 52 height 22
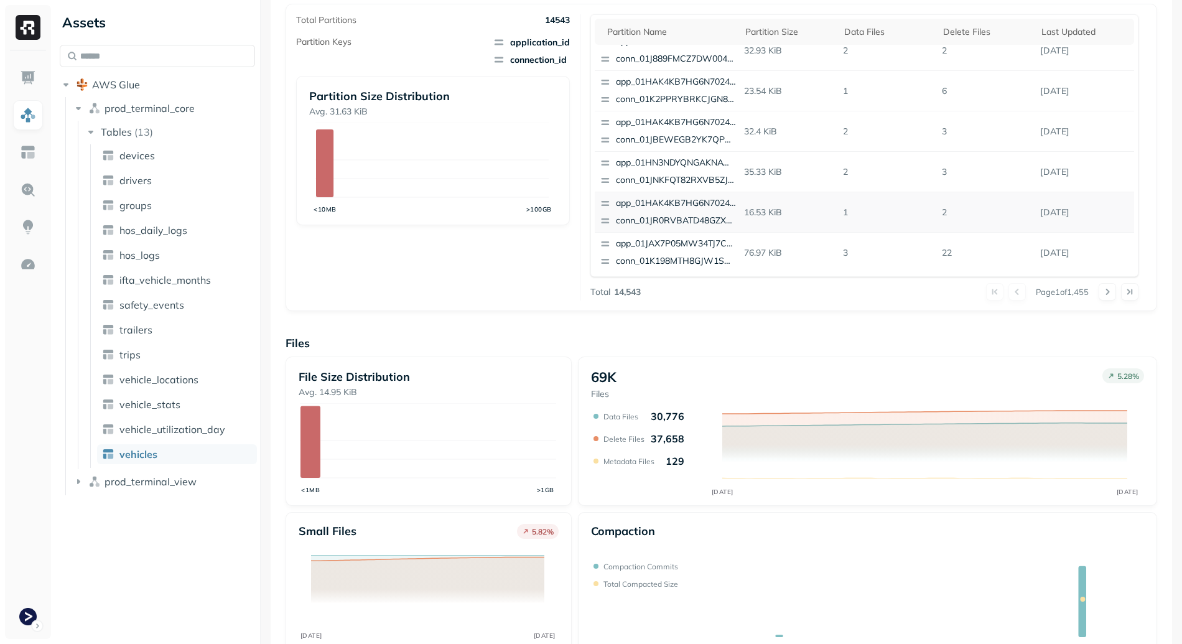
scroll to position [6, 0]
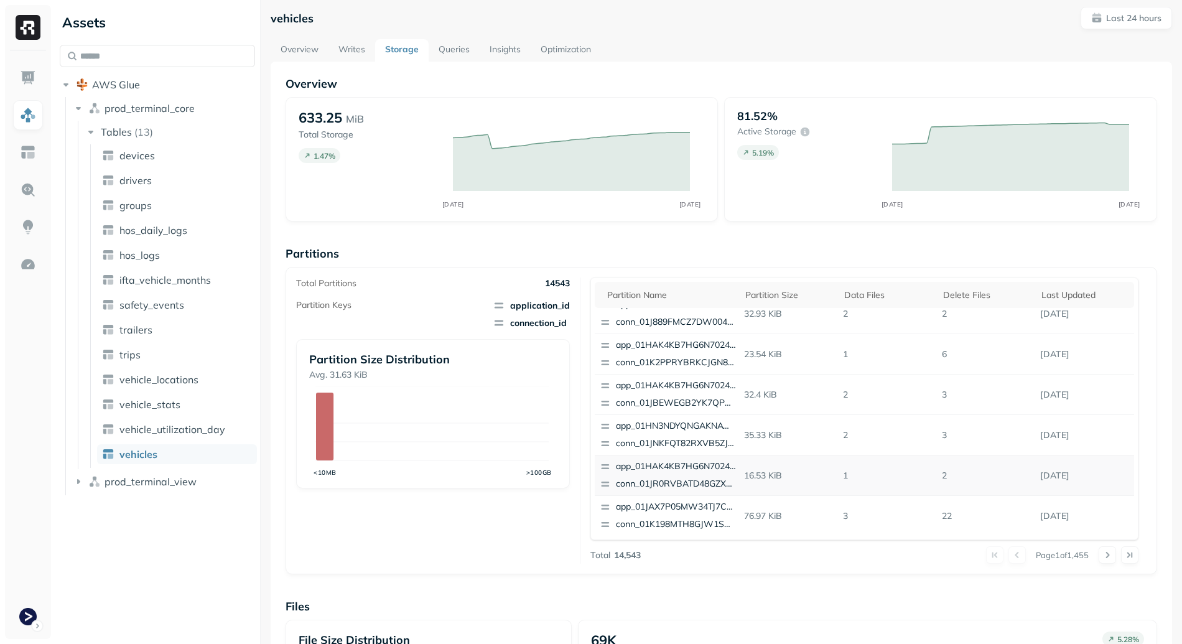
click at [526, 238] on div "Overview 633.25 MiB Total Storage 1.47 % SEP 10 SEP 11 81.52% Active storage 5.…" at bounding box center [720, 504] width 871 height 854
click at [571, 58] on link "Optimization" at bounding box center [566, 50] width 70 height 22
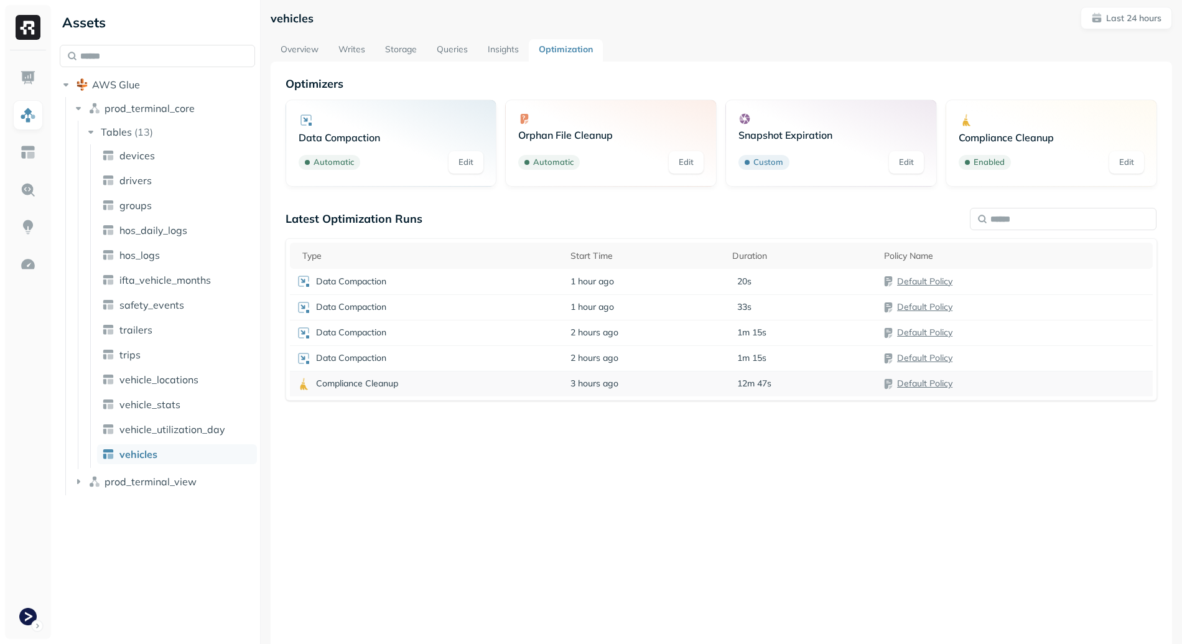
click at [436, 386] on div "Compliance Cleanup" at bounding box center [427, 383] width 262 height 15
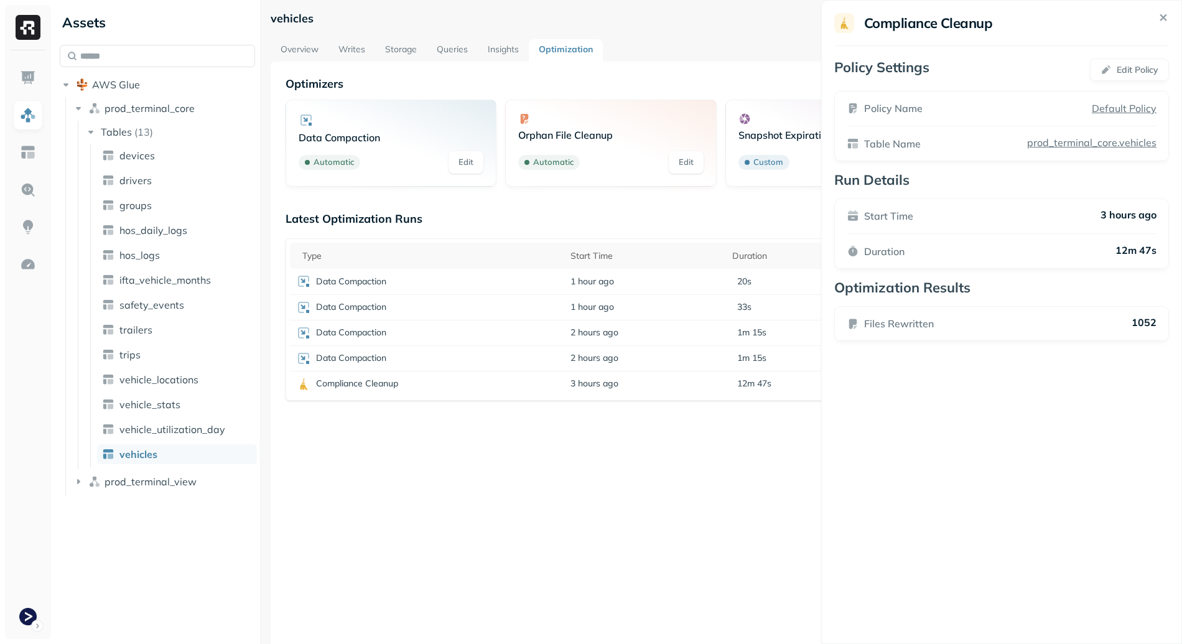
click at [444, 411] on html "Assets AWS Glue prod_terminal_core Tables ( 13 ) devices drivers groups hos_dai…" at bounding box center [591, 322] width 1182 height 644
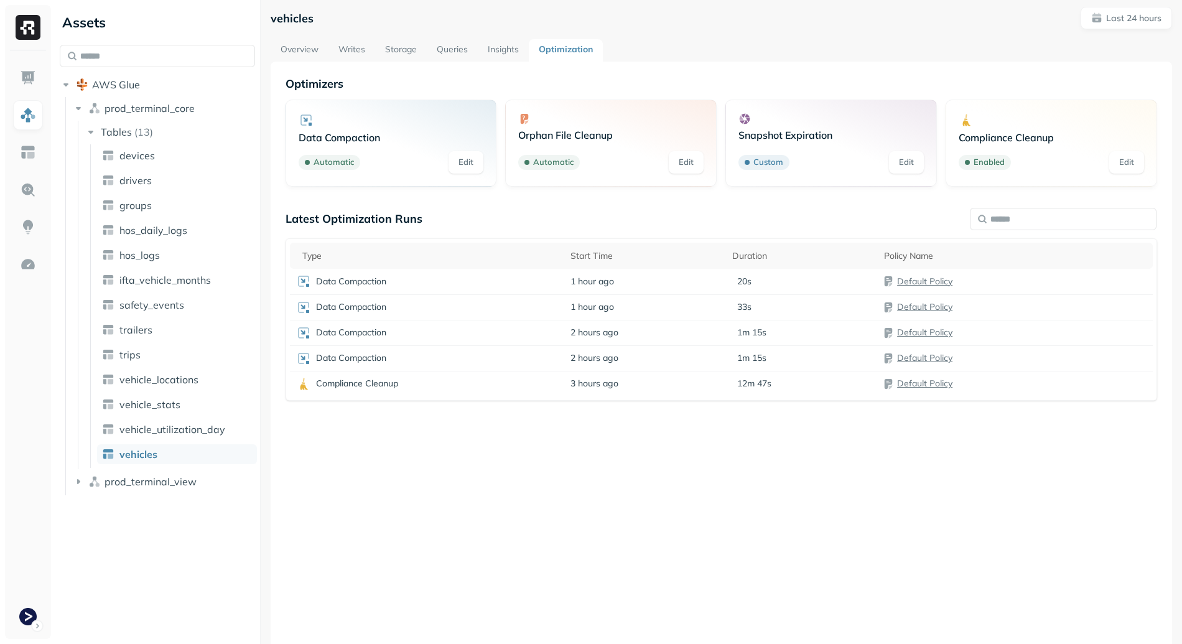
click at [404, 48] on link "Storage" at bounding box center [401, 50] width 52 height 22
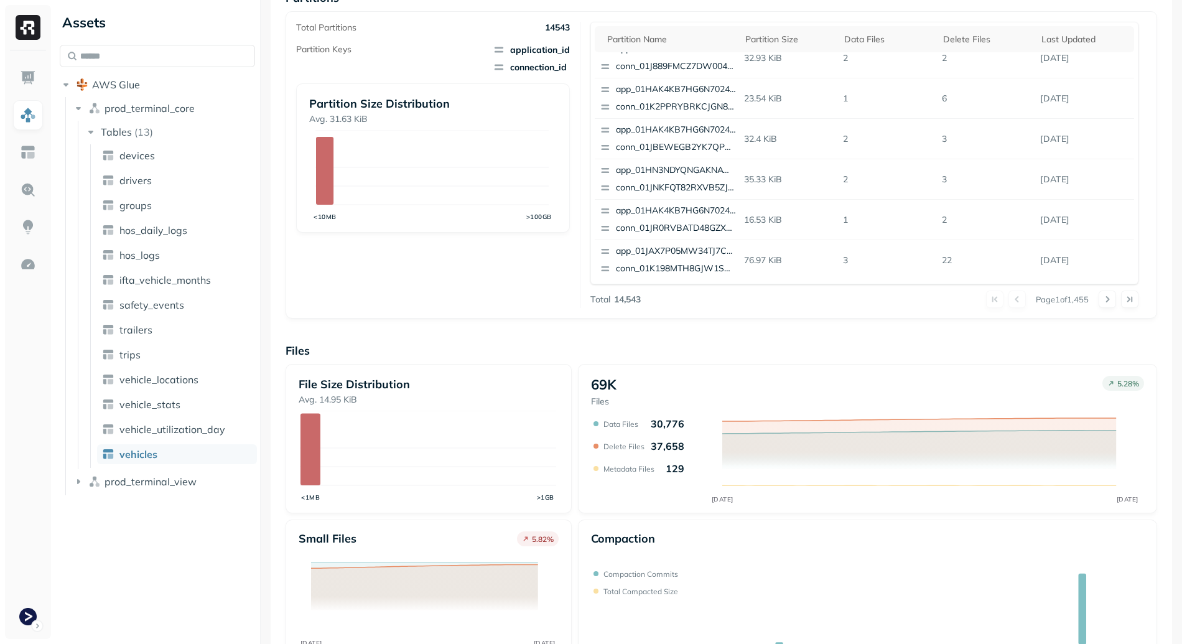
scroll to position [307, 0]
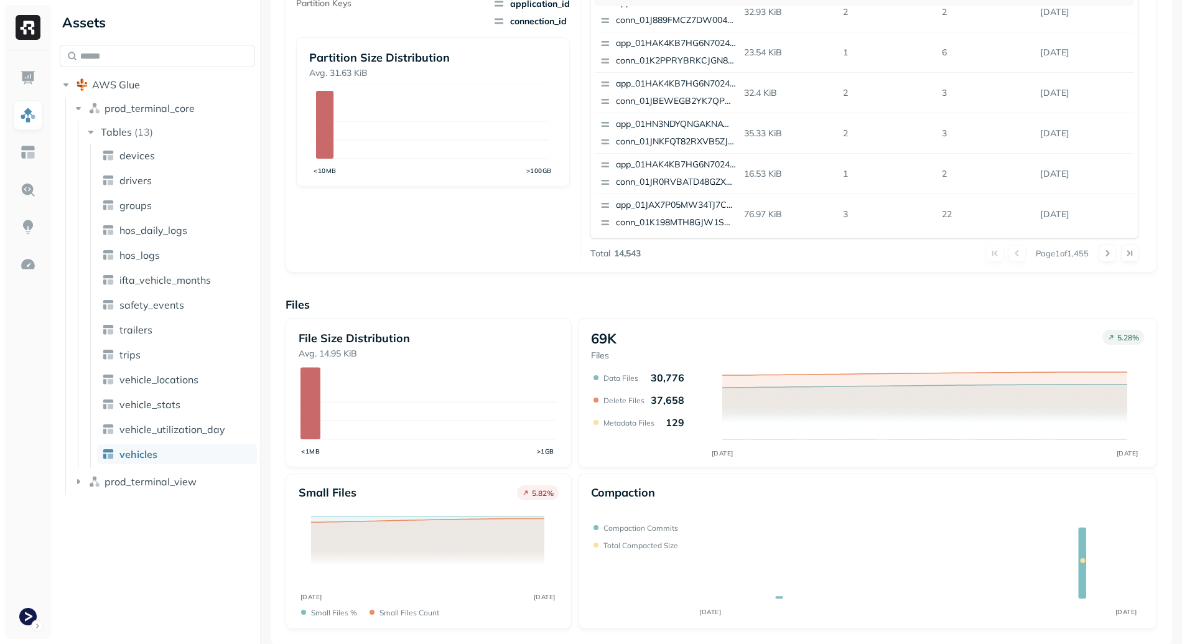
click at [473, 285] on div "Overview 633.25 MiB Total Storage 1.47 % SEP 10 SEP 11 81.52% Active storage 5.…" at bounding box center [720, 202] width 871 height 854
click at [504, 227] on div "Total Partitions 14543 Partition Keys application_id connection_id Partition Si…" at bounding box center [438, 119] width 284 height 286
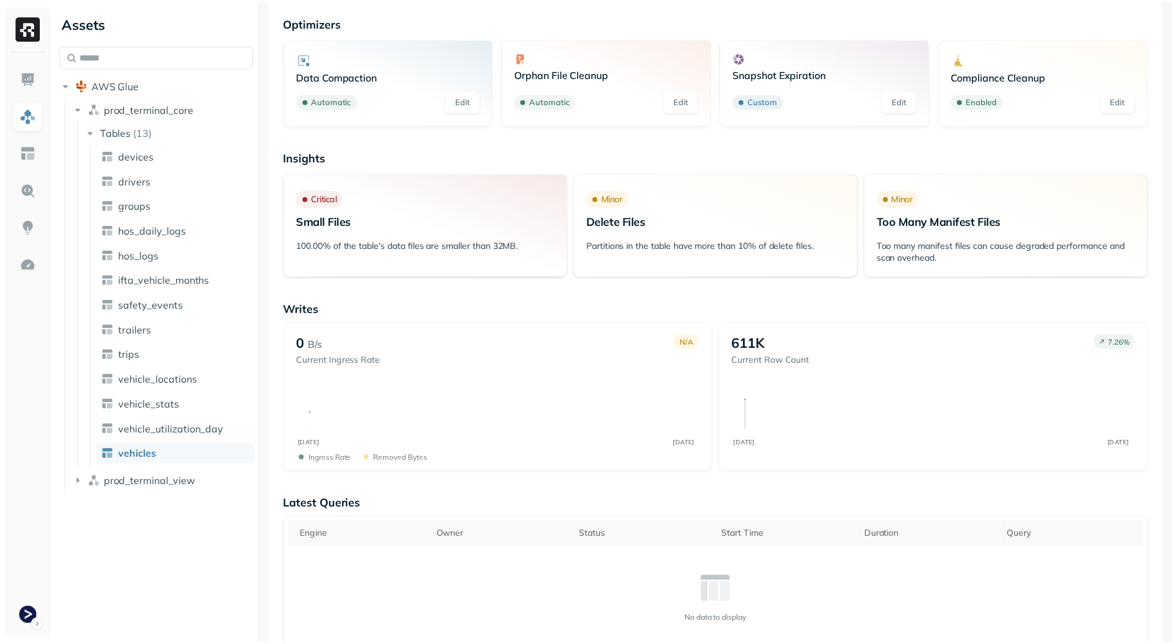
scroll to position [307, 0]
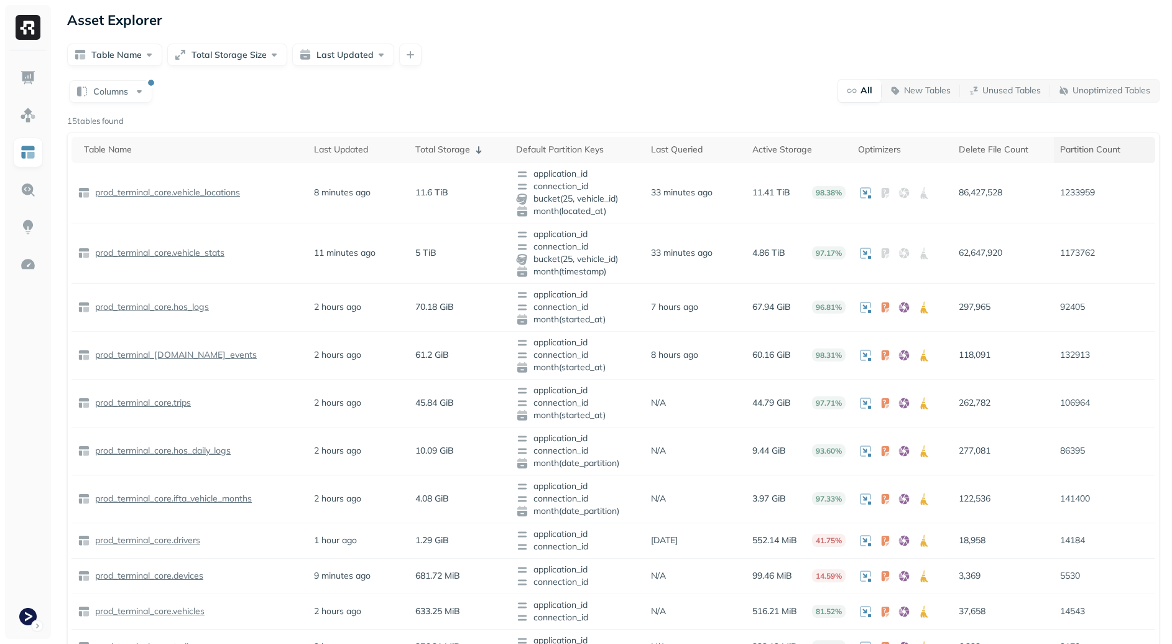
click at [1105, 161] on th "Partition Count" at bounding box center [1104, 150] width 101 height 26
click at [442, 138] on th "Total Storage ( 1 )" at bounding box center [457, 150] width 101 height 26
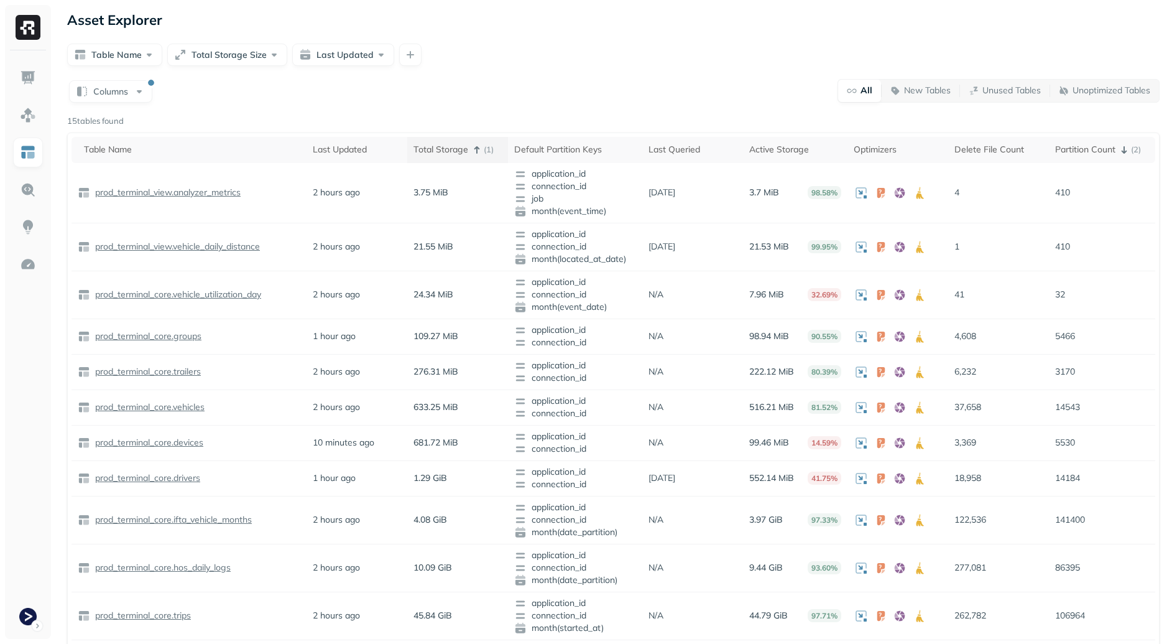
click at [443, 142] on div "Total Storage ( 1 )" at bounding box center [458, 149] width 88 height 15
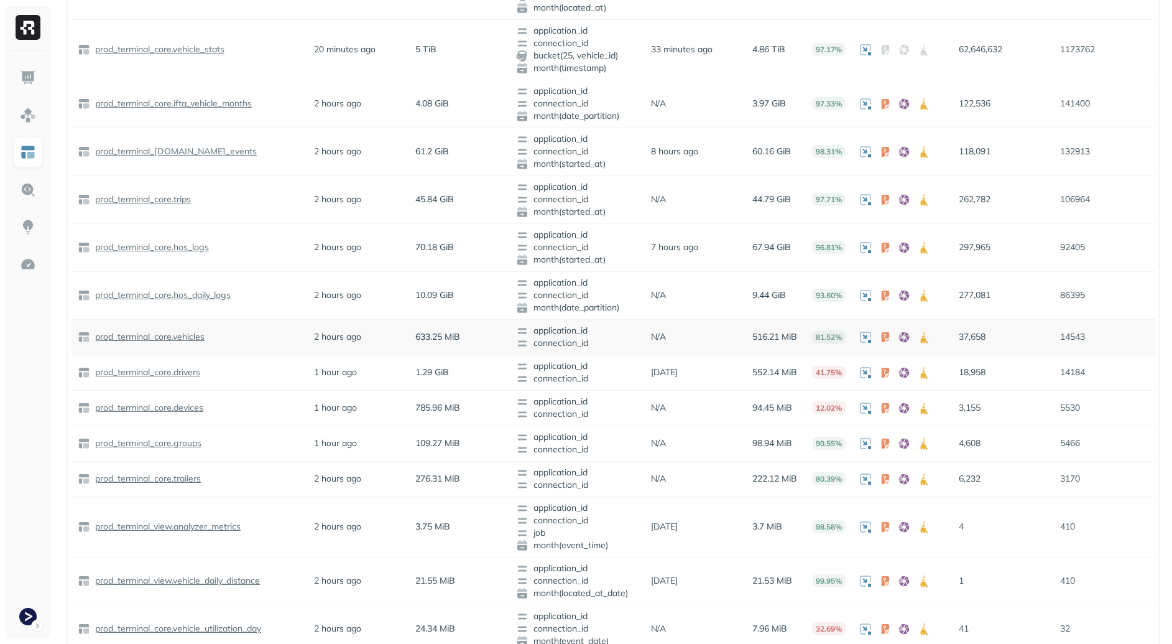
scroll to position [68, 0]
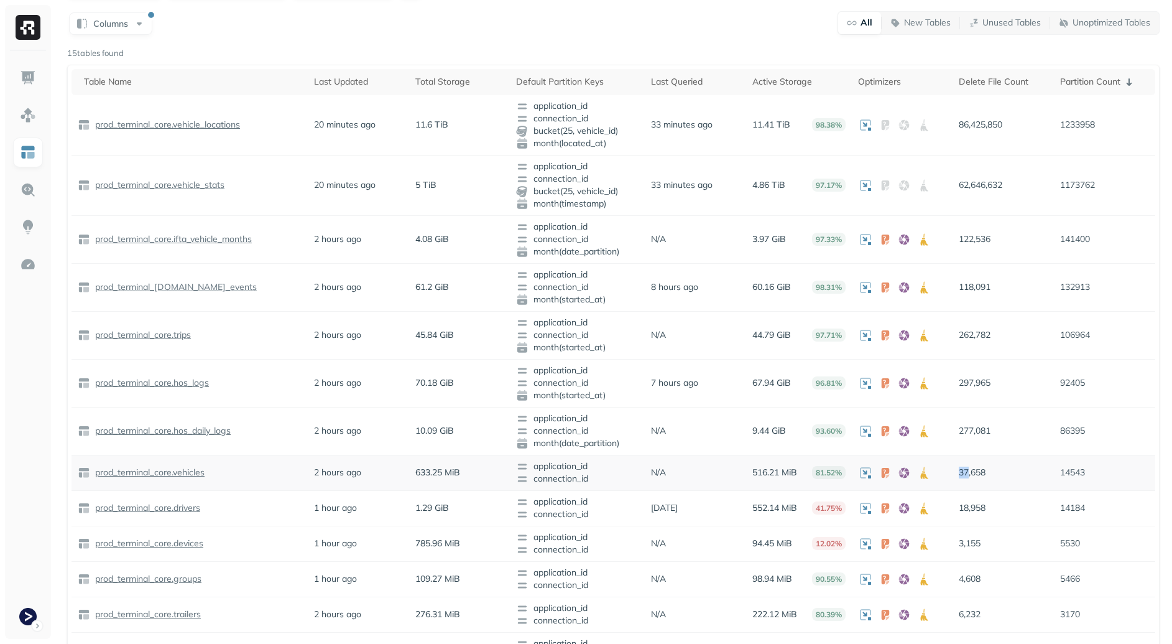
drag, startPoint x: 970, startPoint y: 468, endPoint x: 990, endPoint y: 465, distance: 20.7
click at [990, 465] on td "37,658" at bounding box center [1003, 472] width 101 height 35
click at [987, 470] on p "37,658" at bounding box center [1003, 472] width 89 height 12
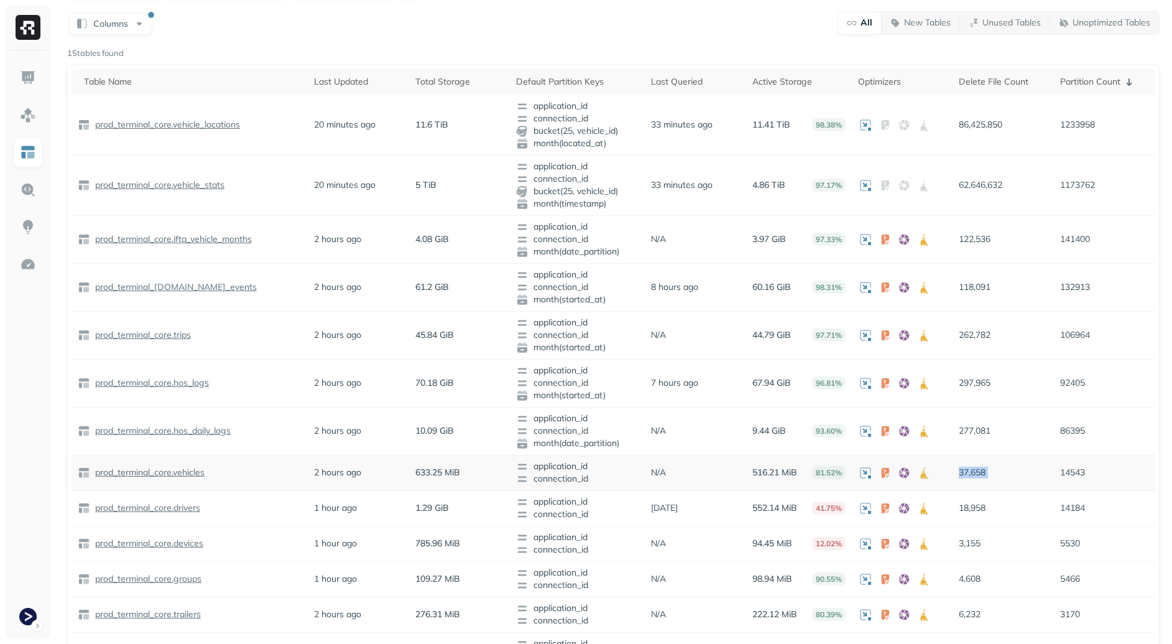
click at [987, 470] on p "37,658" at bounding box center [1003, 472] width 89 height 12
click at [990, 470] on p "37,658" at bounding box center [1003, 472] width 89 height 12
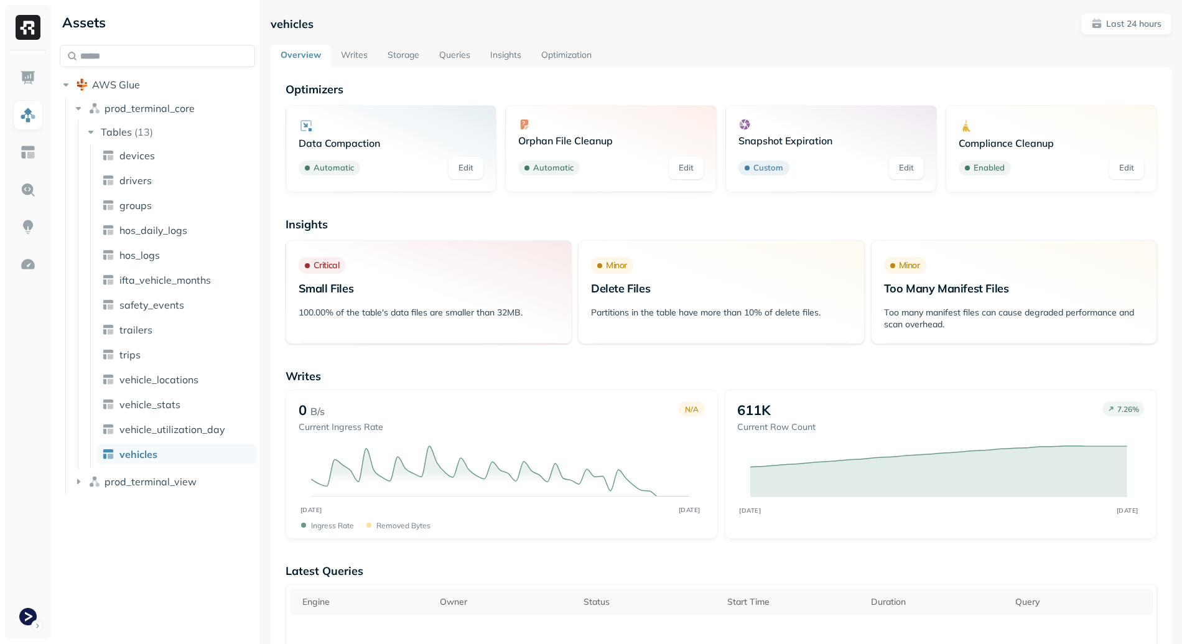
click at [390, 53] on link "Storage" at bounding box center [404, 56] width 52 height 22
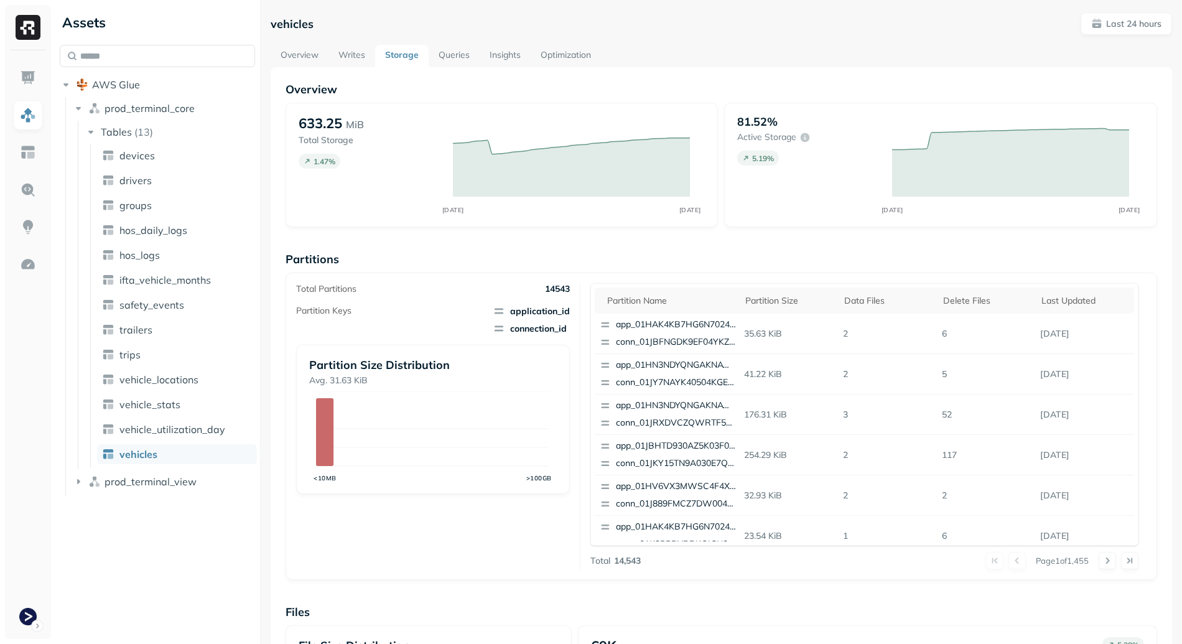
click at [315, 50] on link "Overview" at bounding box center [300, 56] width 58 height 22
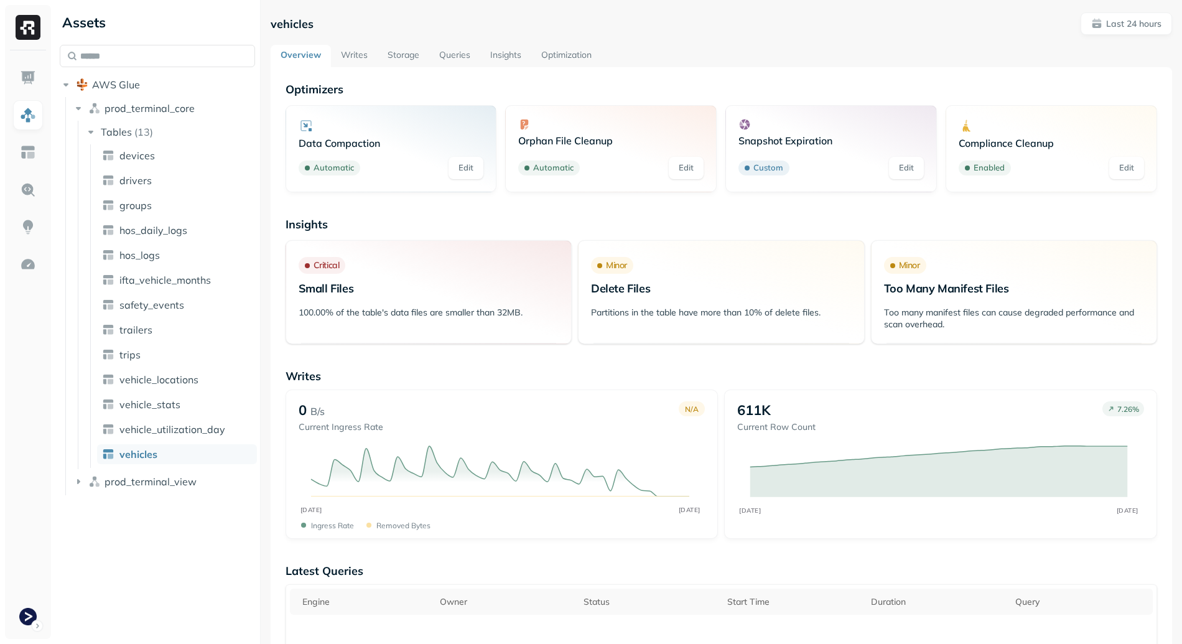
click at [343, 50] on link "Writes" at bounding box center [354, 56] width 47 height 22
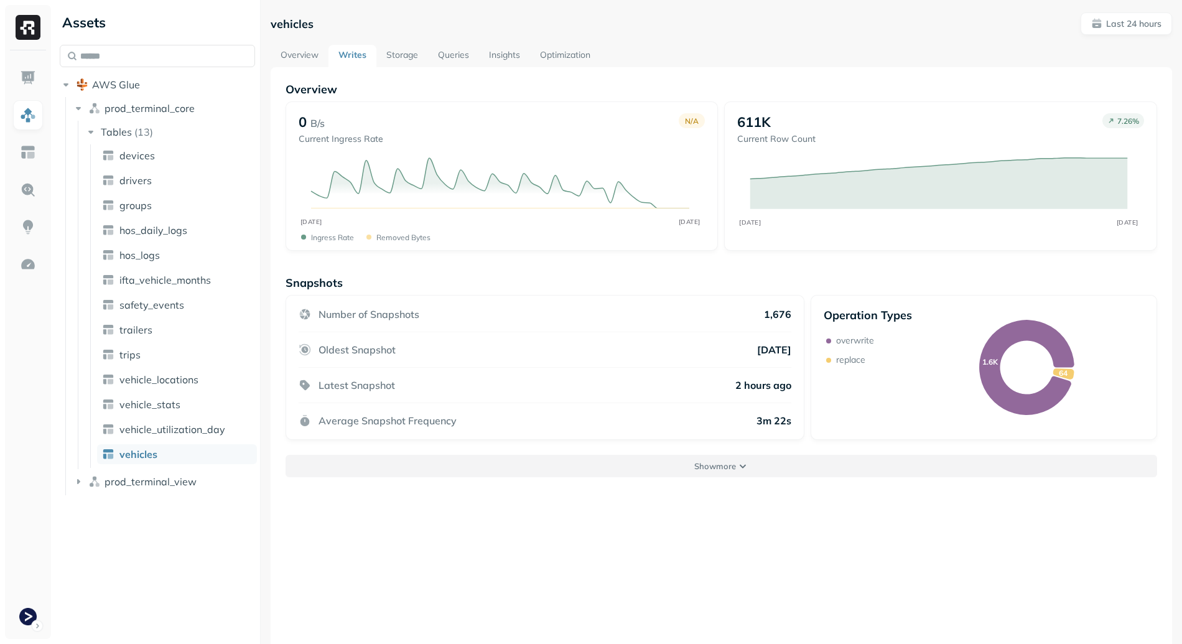
click at [682, 468] on button "Show more" at bounding box center [720, 466] width 871 height 22
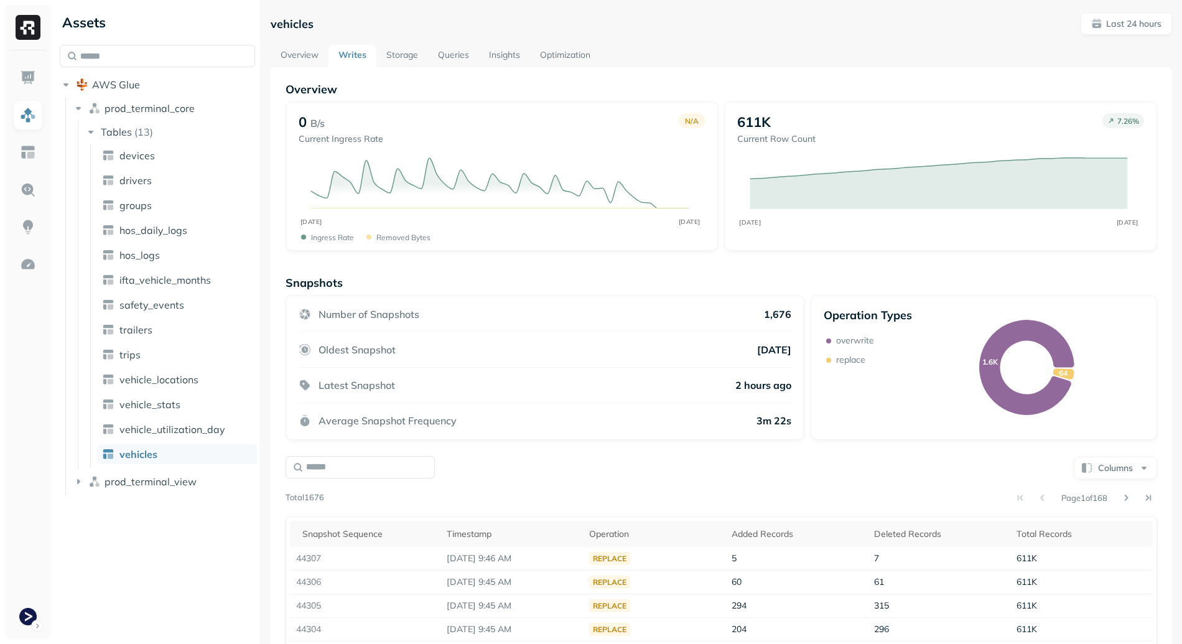
scroll to position [189, 0]
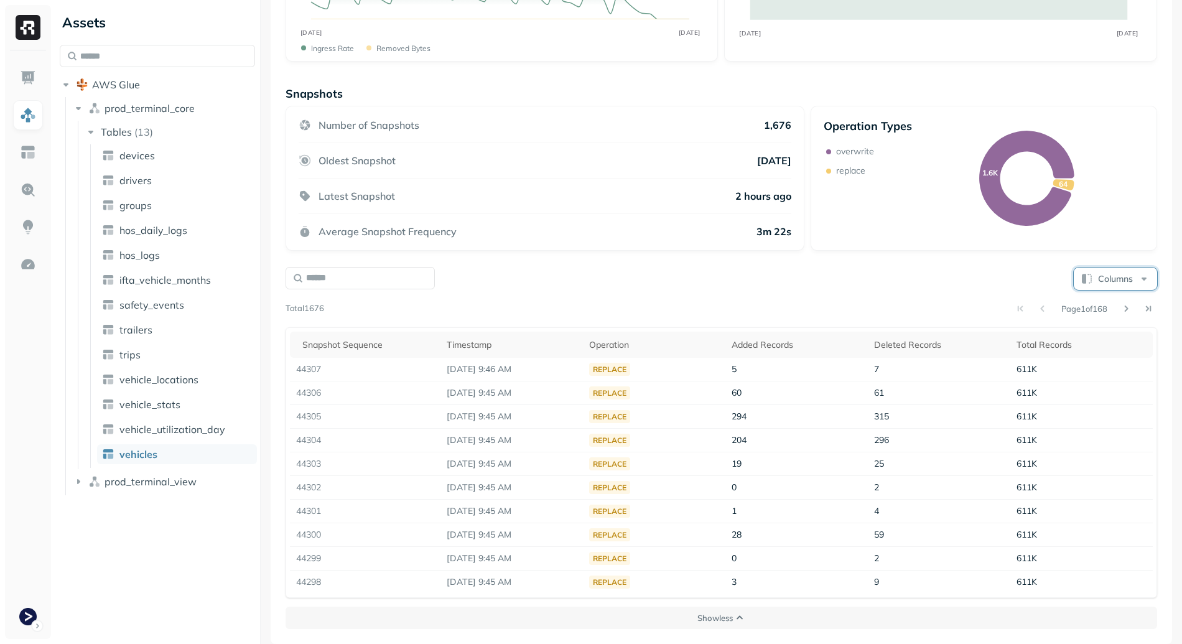
click at [1122, 284] on button "Columns" at bounding box center [1114, 278] width 83 height 22
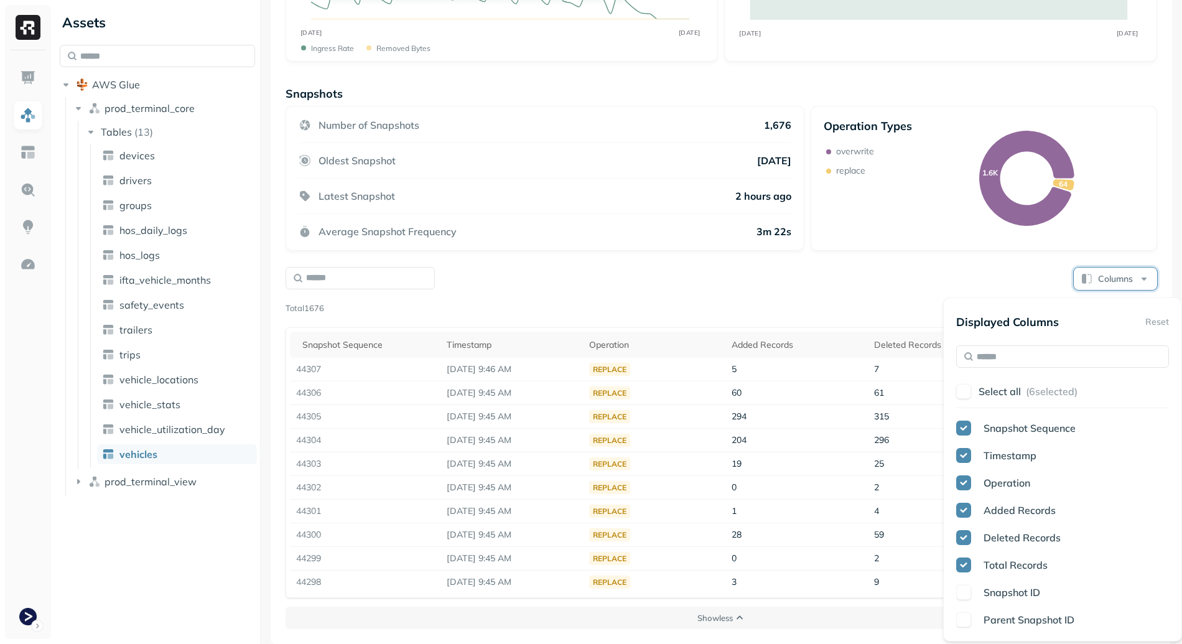
scroll to position [200, 0]
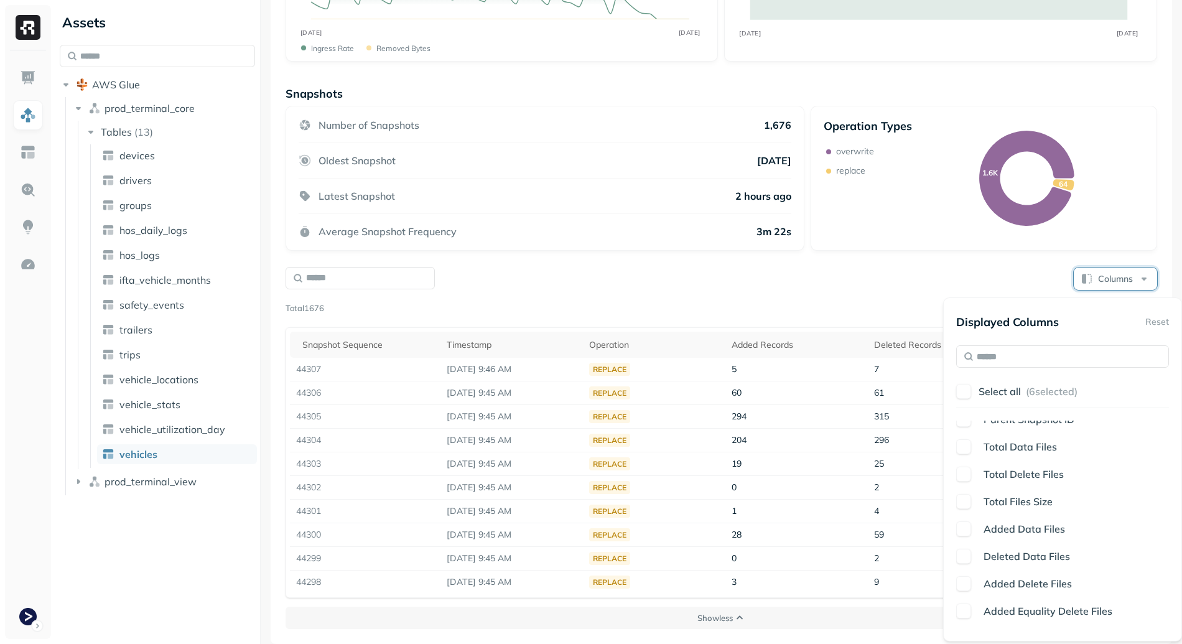
click at [1049, 340] on div "Displayed Columns Reset Select all ( 6 selected) Snapshot Sequence Timestamp Op…" at bounding box center [1062, 469] width 213 height 318
click at [1022, 349] on input "text" at bounding box center [1062, 356] width 213 height 22
click at [846, 300] on div "Page 1 of 168" at bounding box center [740, 308] width 833 height 17
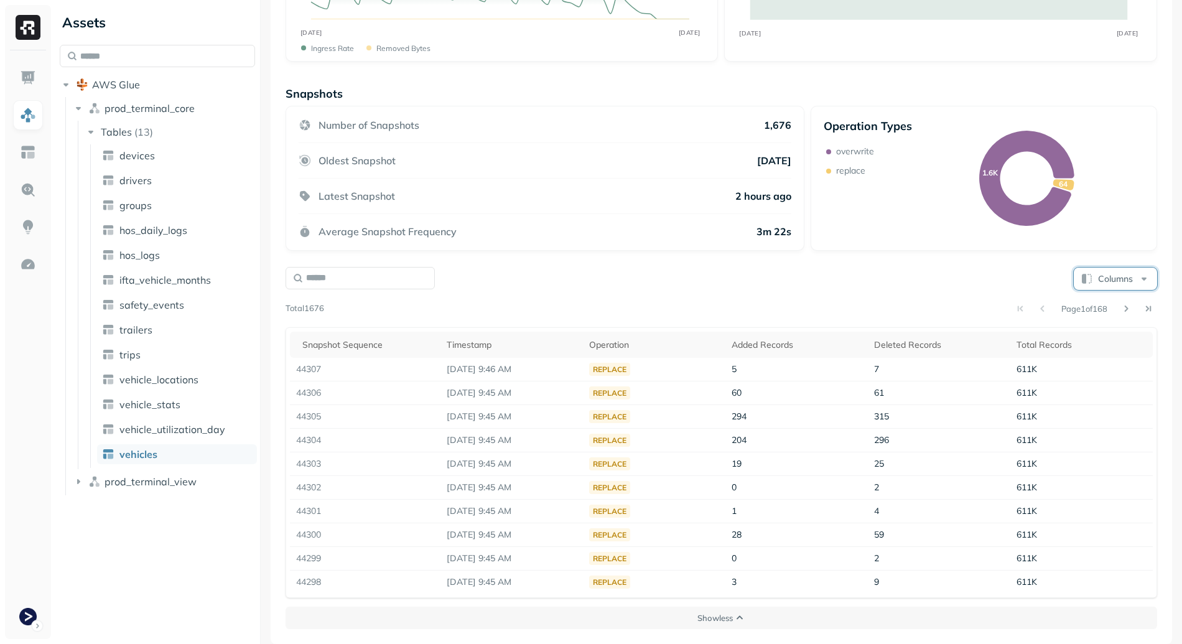
click at [1111, 275] on button "Columns" at bounding box center [1114, 278] width 83 height 22
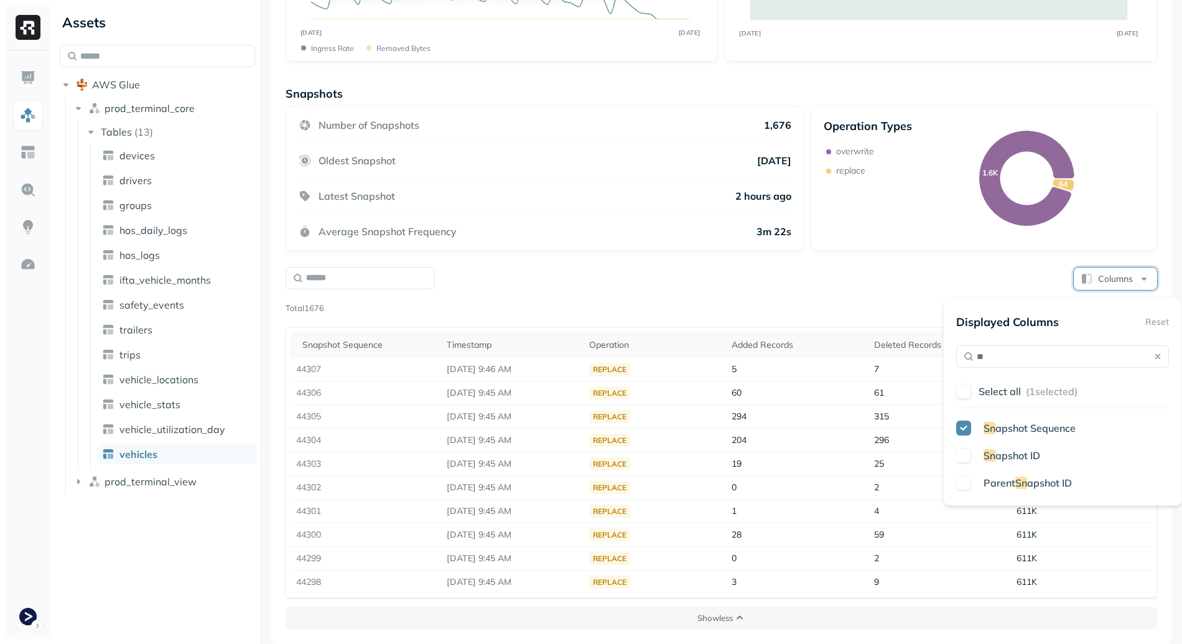
scroll to position [0, 0]
type input "*********"
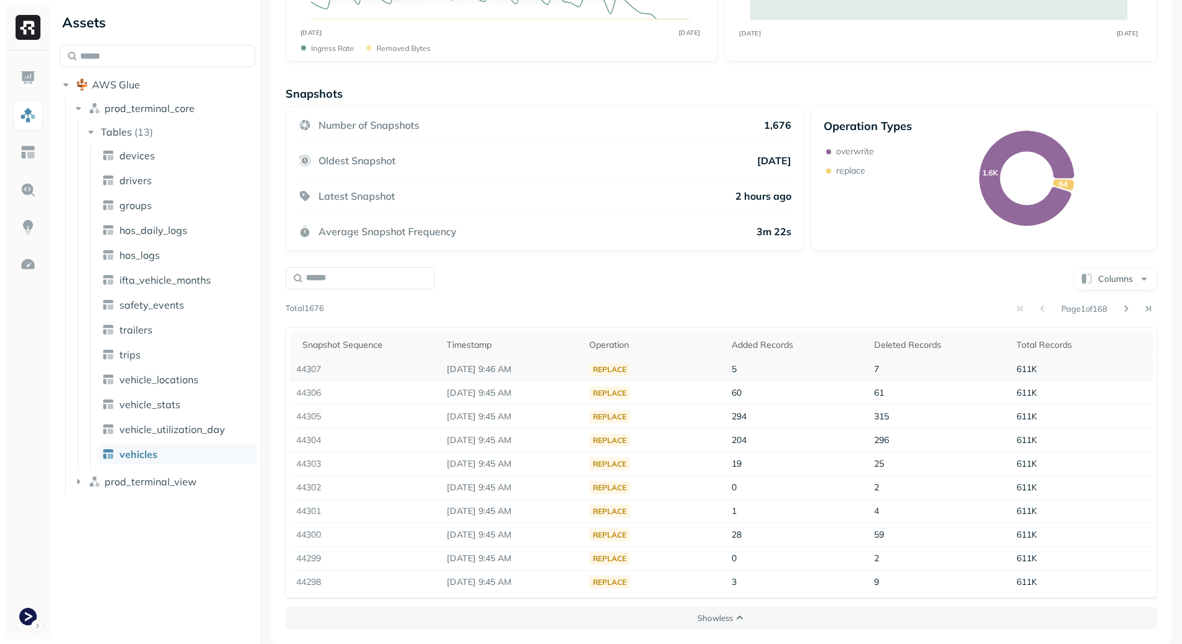
click at [304, 370] on td "44307" at bounding box center [365, 370] width 151 height 24
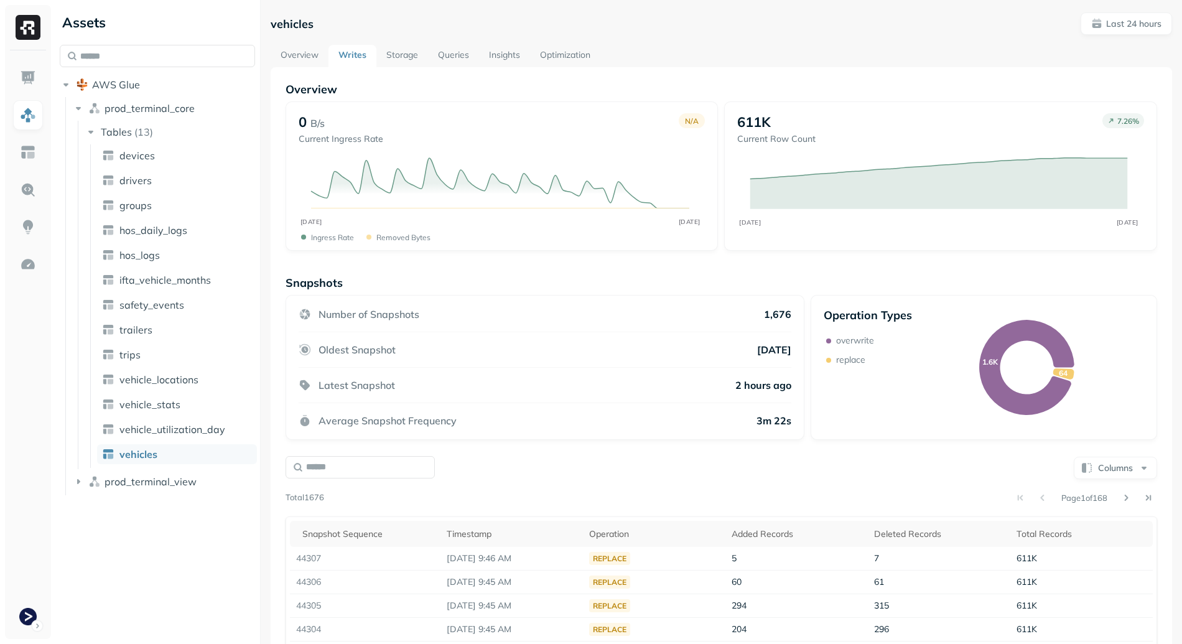
click at [544, 276] on div "Snapshots" at bounding box center [720, 283] width 871 height 14
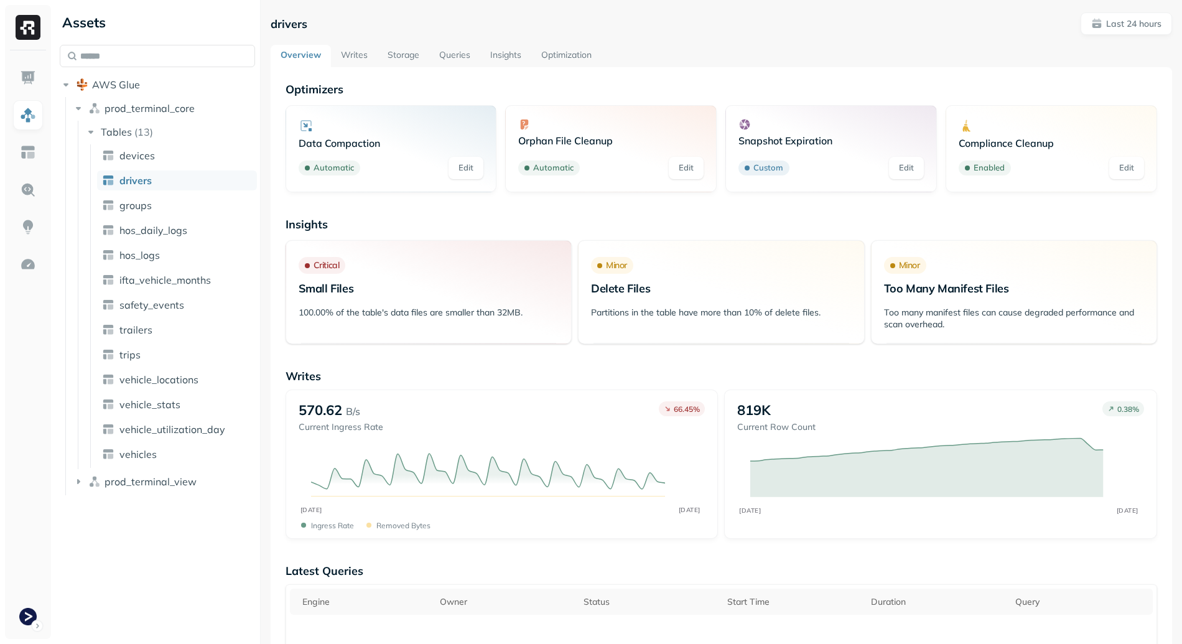
click at [407, 50] on link "Storage" at bounding box center [404, 56] width 52 height 22
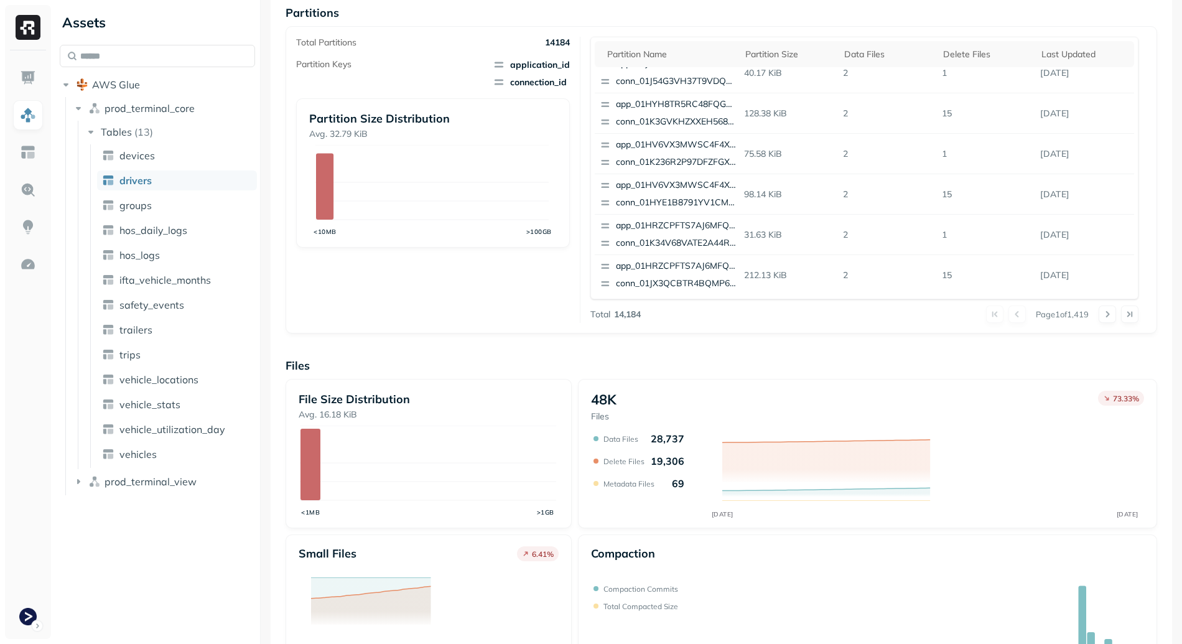
scroll to position [307, 0]
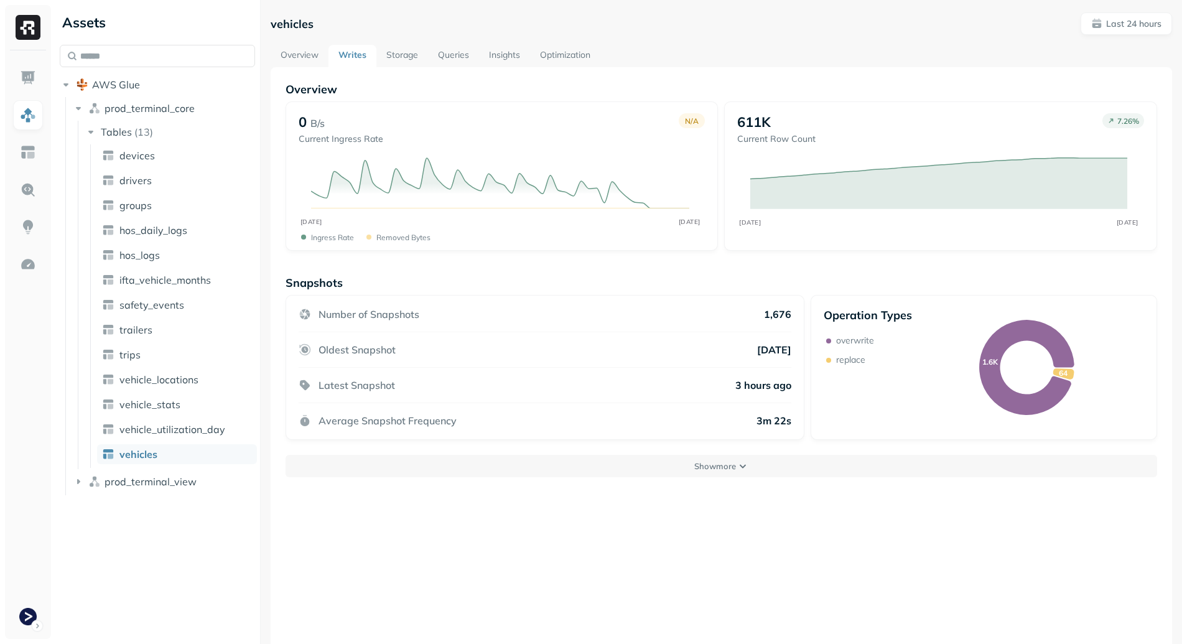
scroll to position [67, 0]
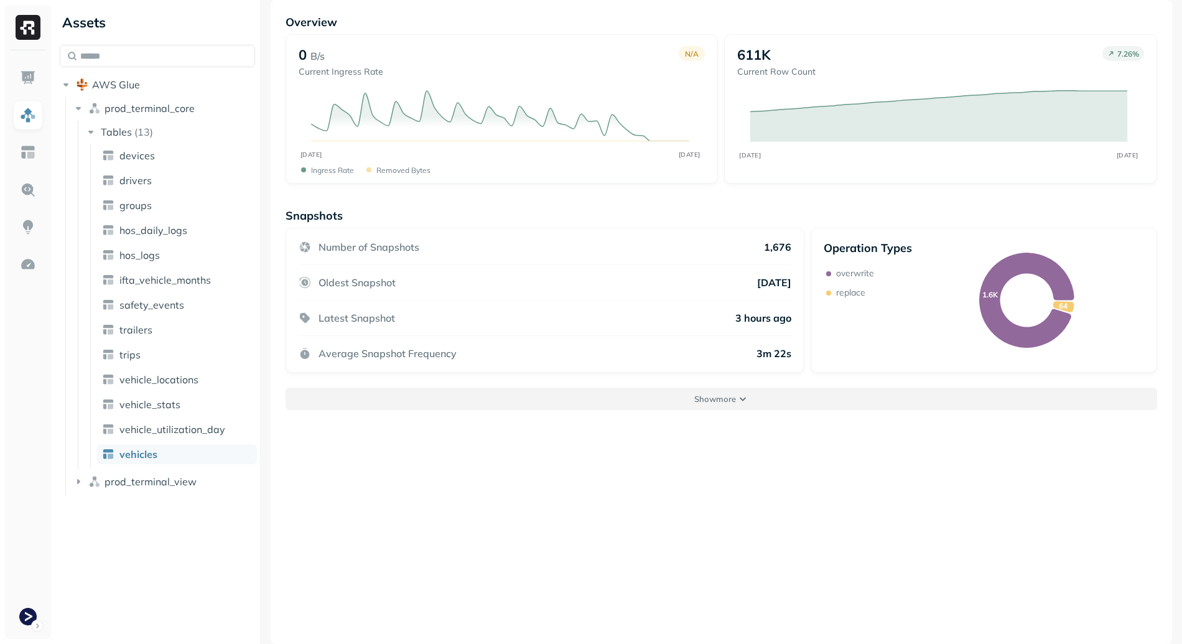
click at [638, 393] on button "Show more" at bounding box center [720, 398] width 871 height 22
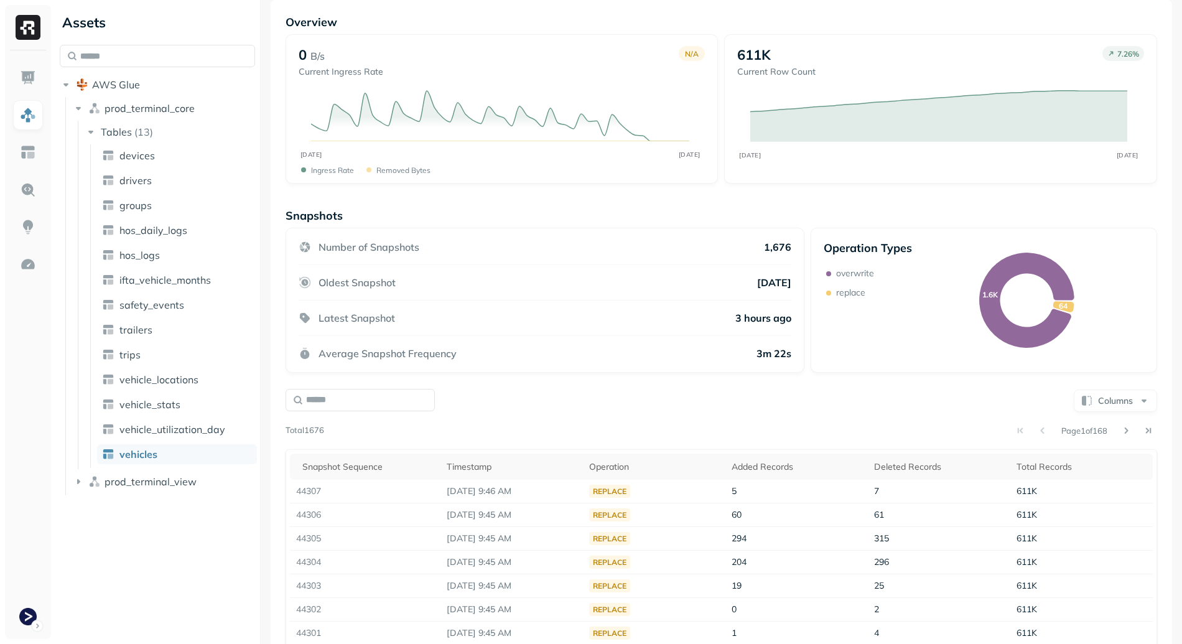
scroll to position [121, 0]
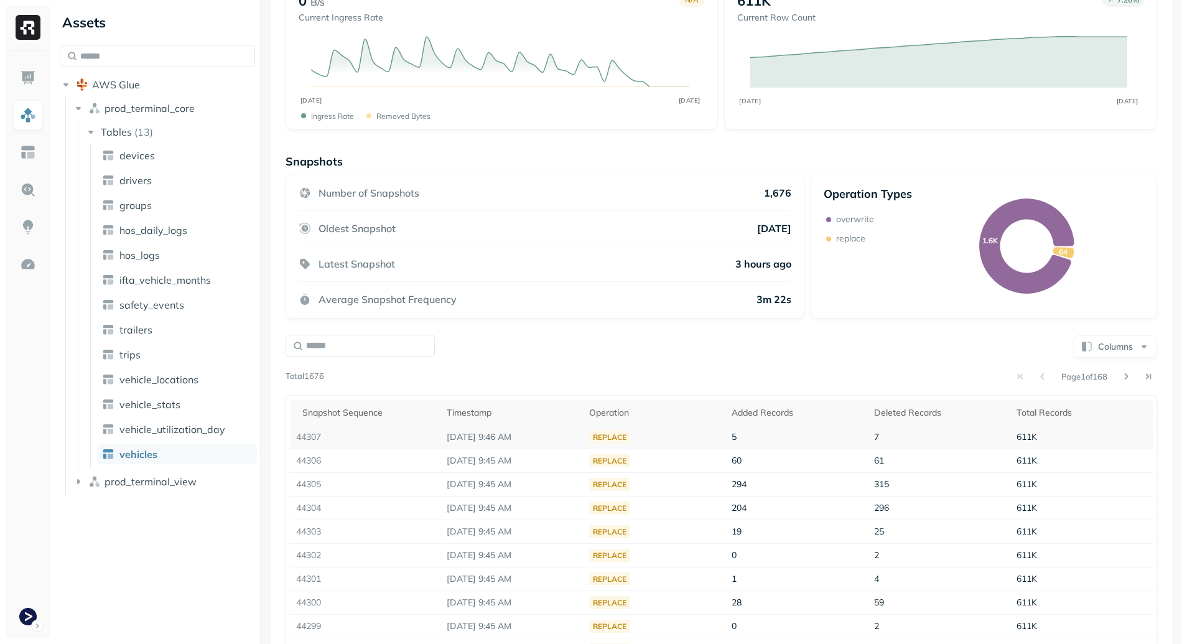
click at [312, 437] on td "44307" at bounding box center [365, 437] width 151 height 24
click at [345, 443] on td "44307" at bounding box center [365, 437] width 151 height 24
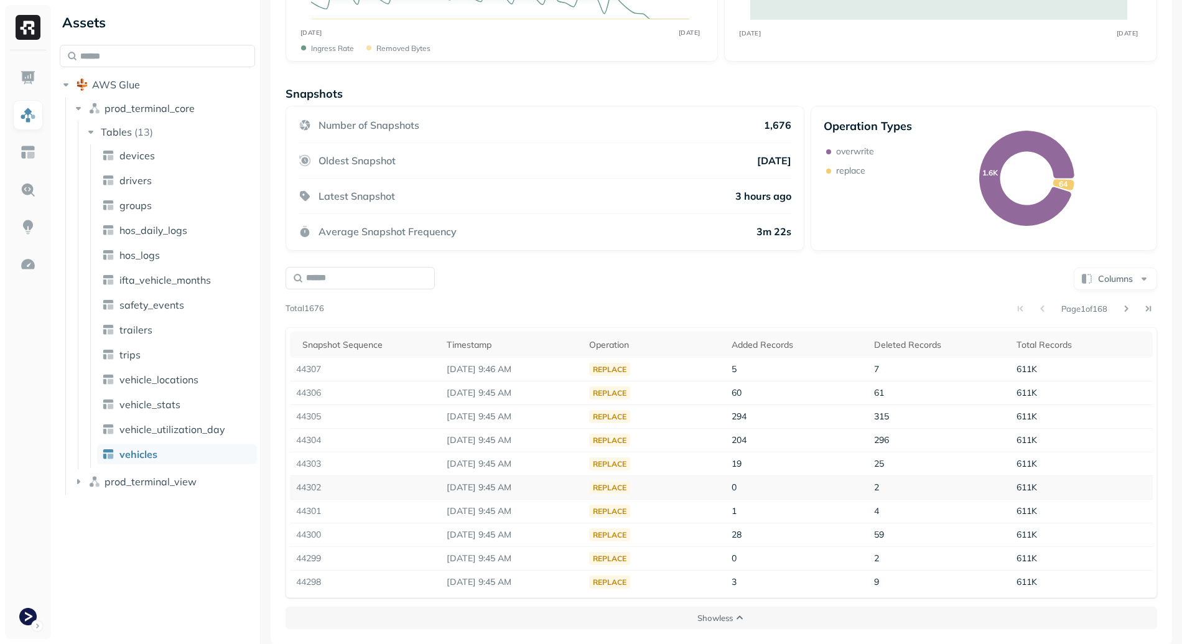
scroll to position [146, 0]
